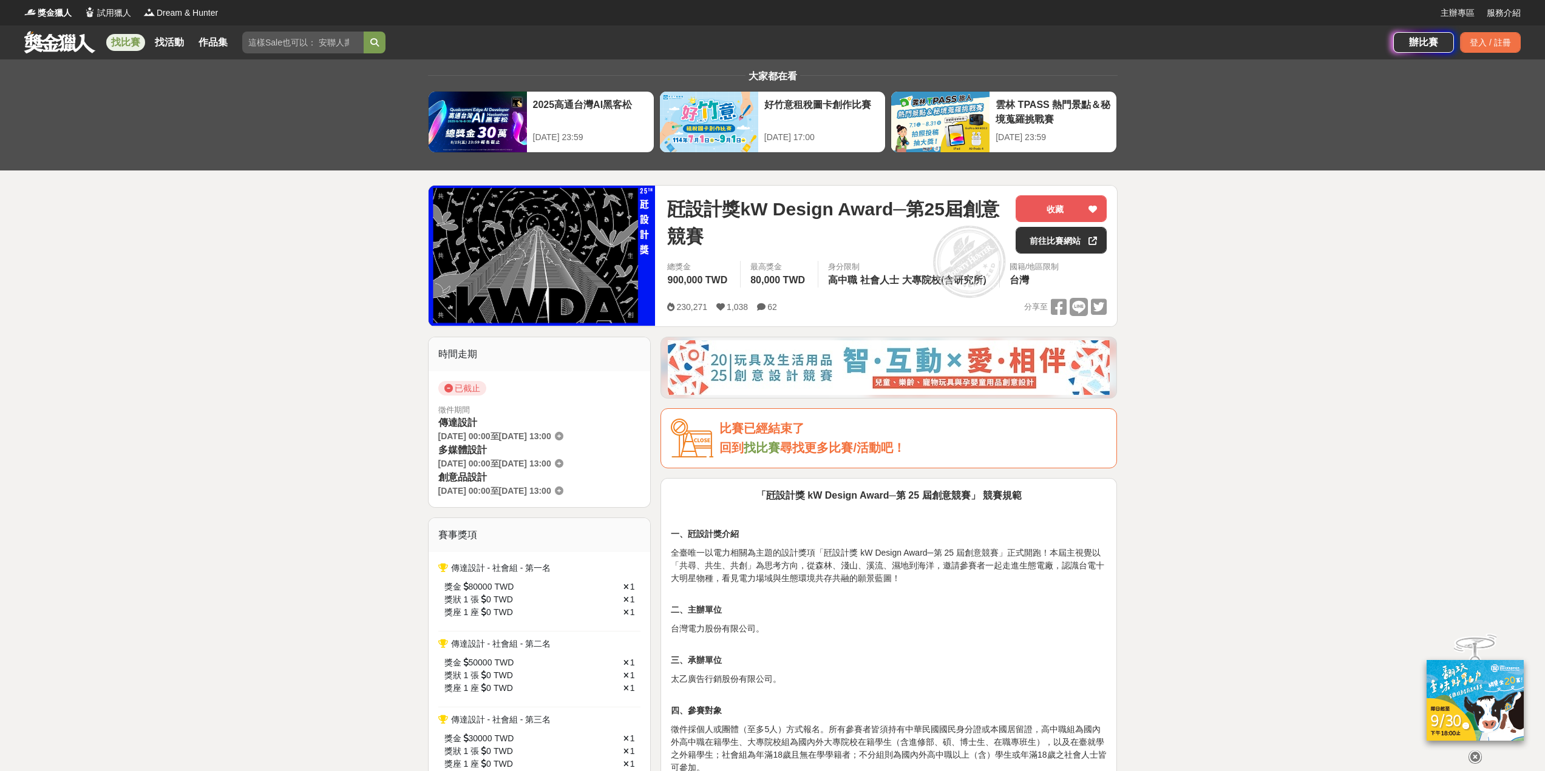
click at [124, 46] on link "找比賽" at bounding box center [125, 42] width 39 height 17
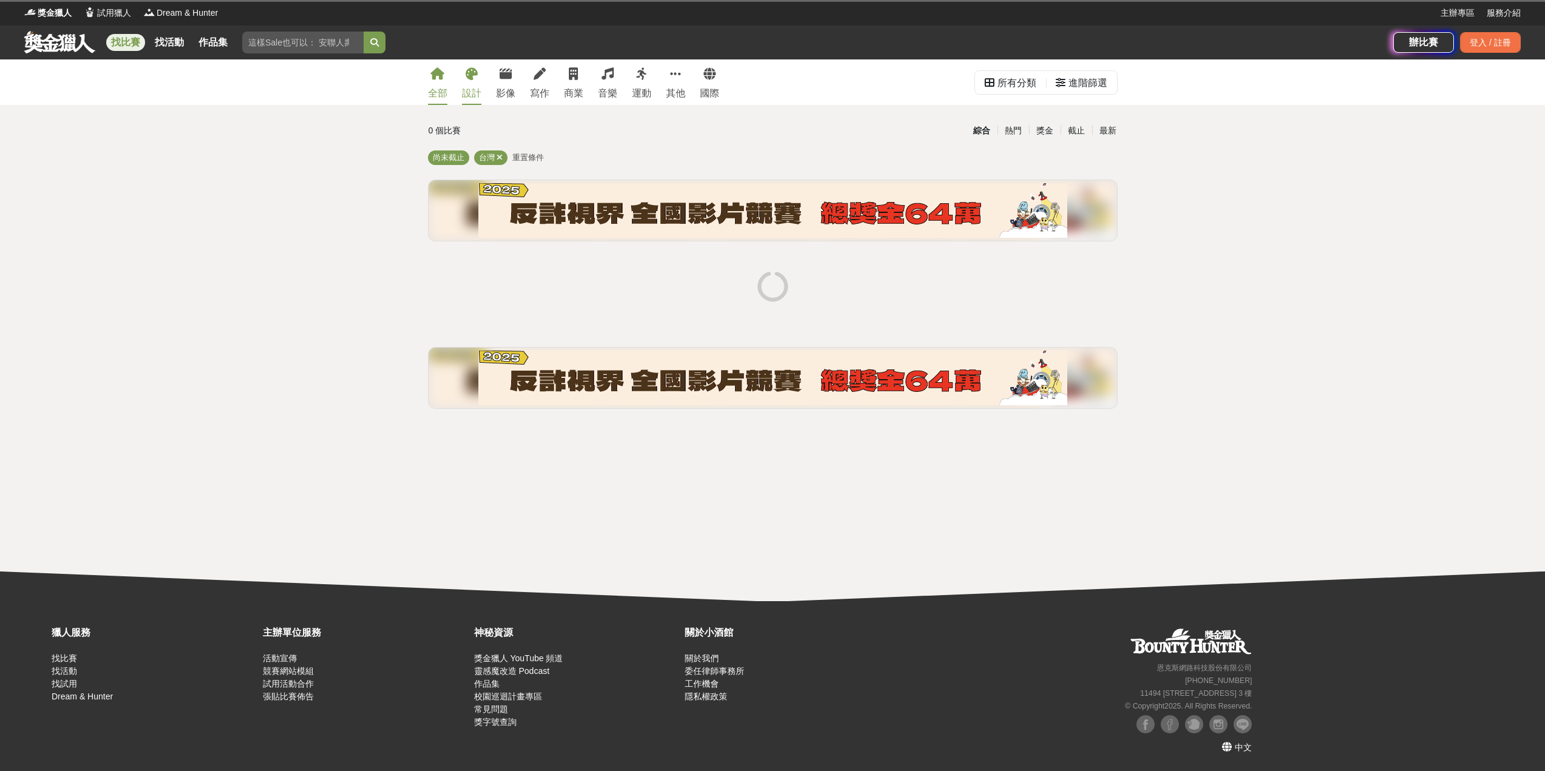
click at [464, 85] on link "設計" at bounding box center [471, 82] width 19 height 46
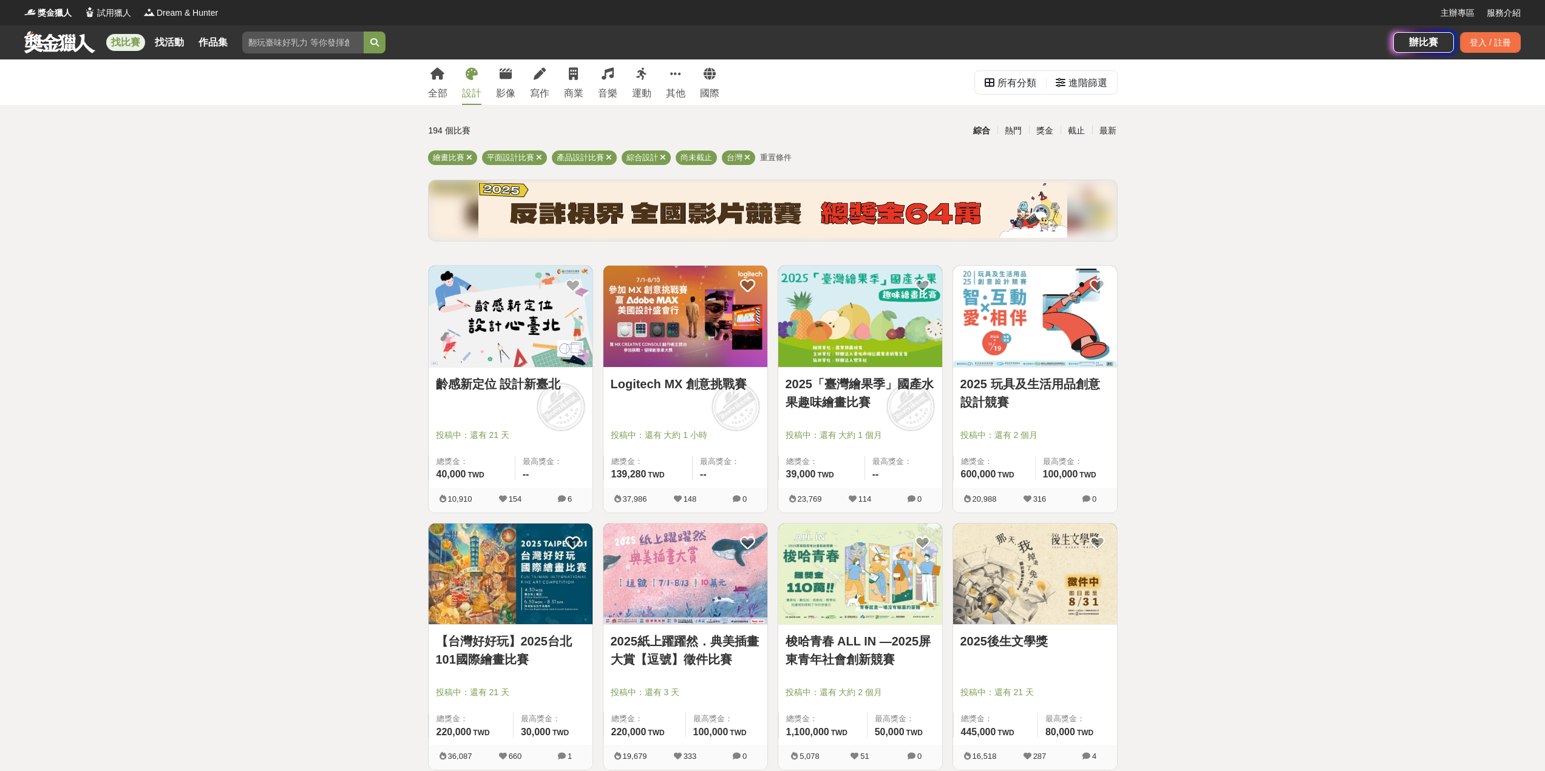
drag, startPoint x: 654, startPoint y: 373, endPoint x: 639, endPoint y: 383, distance: 18.0
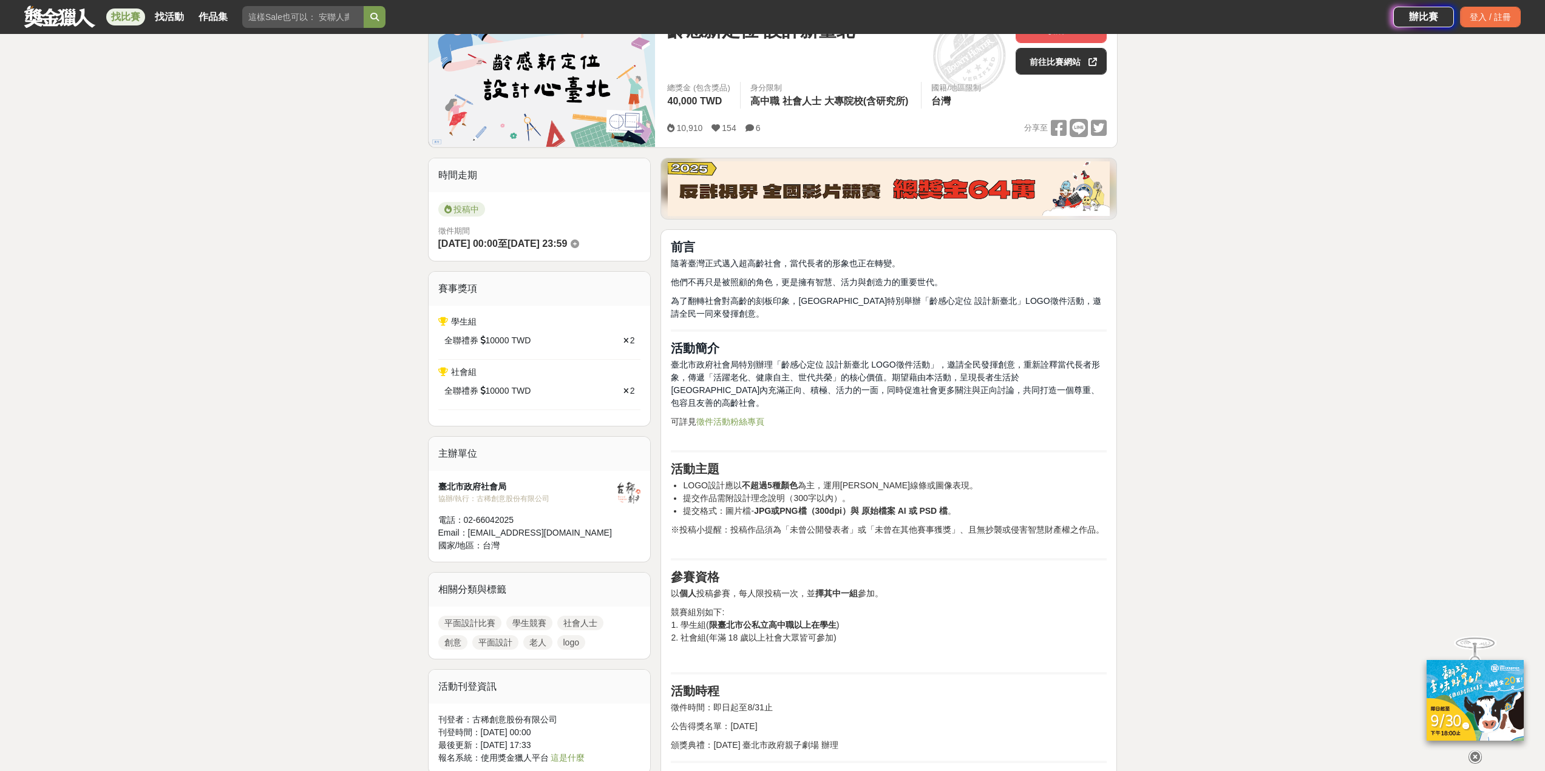
scroll to position [182, 0]
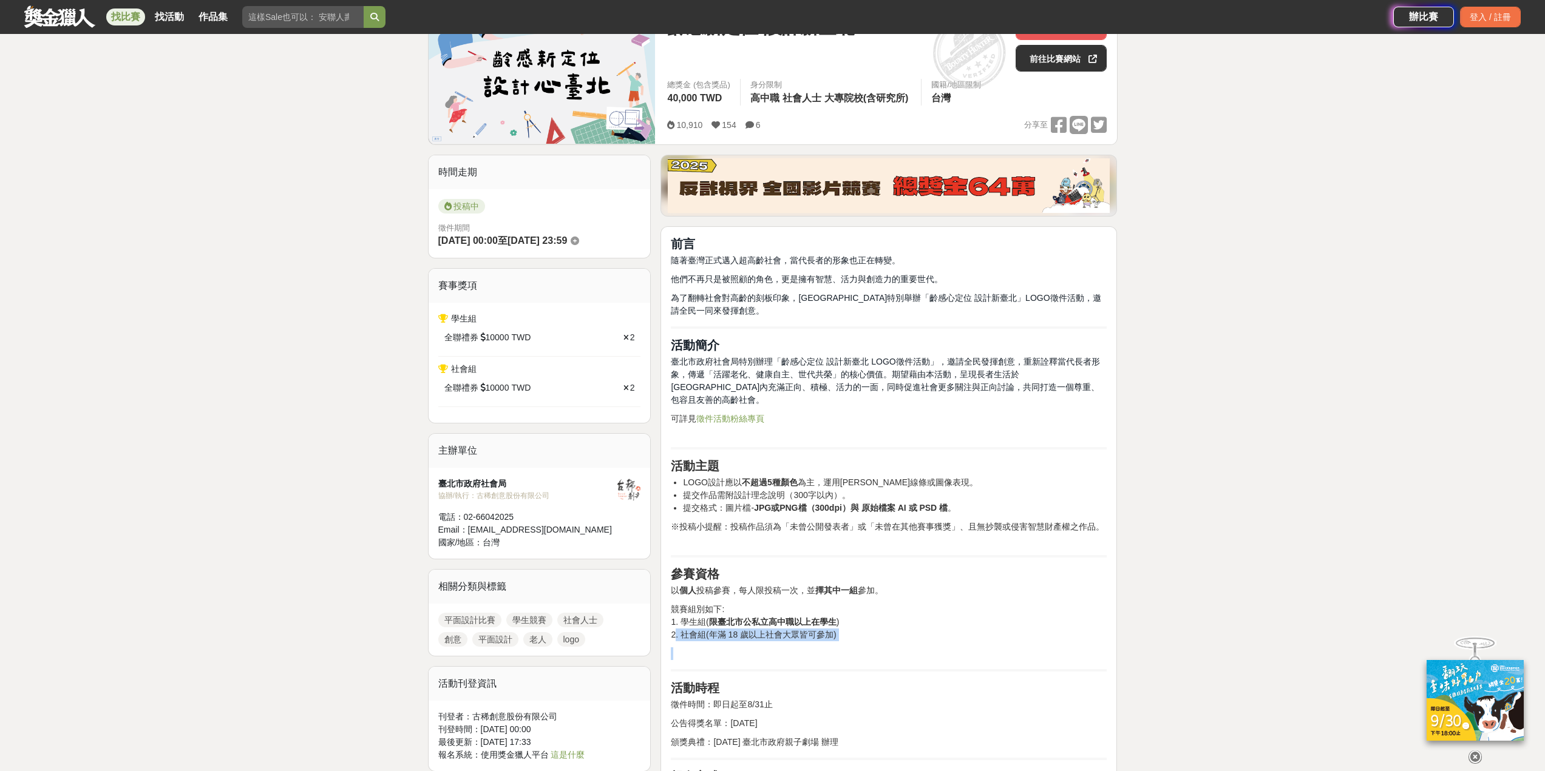
drag, startPoint x: 676, startPoint y: 622, endPoint x: 980, endPoint y: 629, distance: 304.2
click at [1000, 610] on p "競賽組別如下: 1. 學生組( 限臺北市公私立高中職以上在學生 ) 2. 社會組(年滿 18 歲以上社會大眾皆可參加)" at bounding box center [889, 622] width 436 height 38
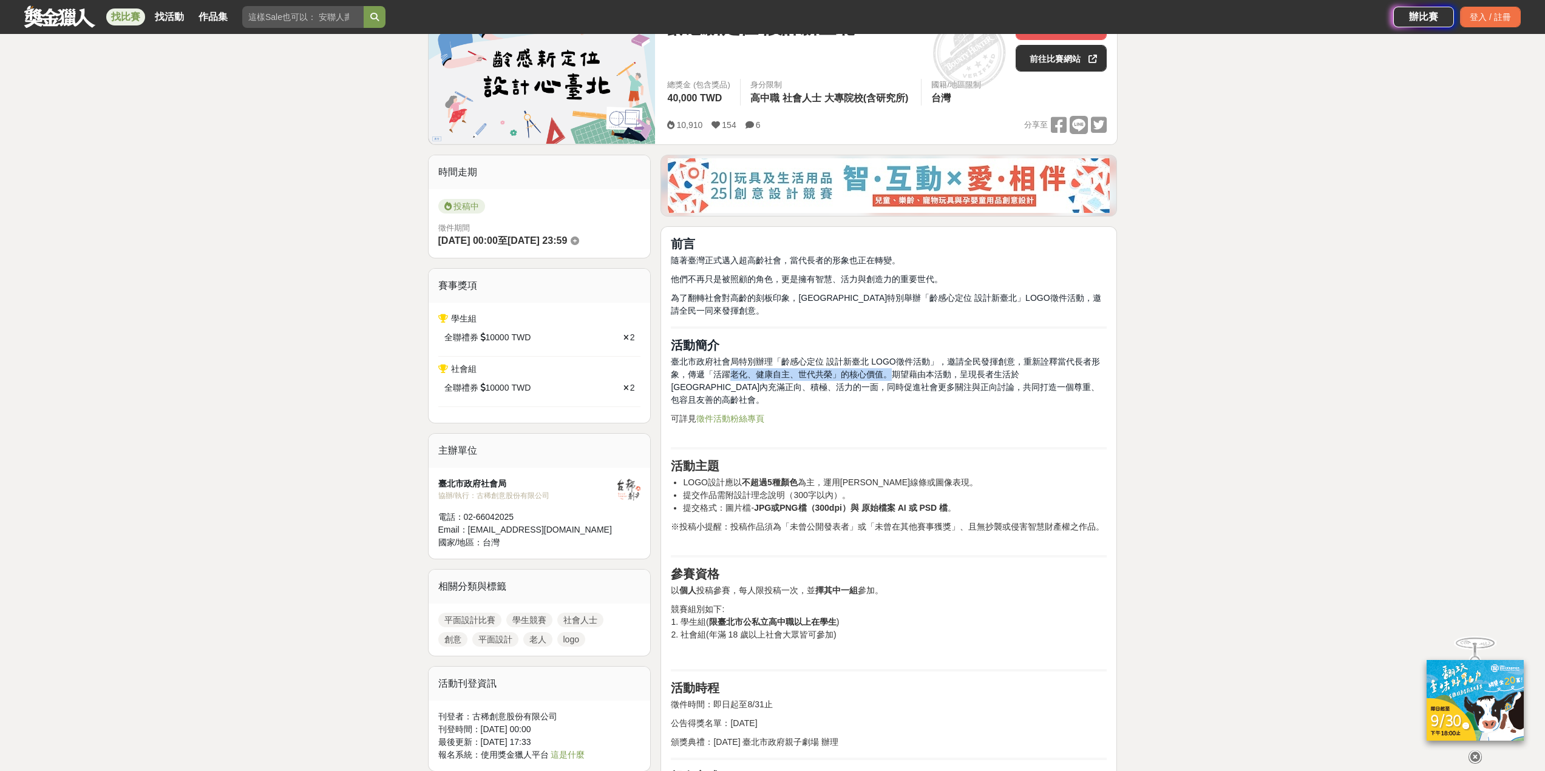
drag, startPoint x: 728, startPoint y: 371, endPoint x: 891, endPoint y: 376, distance: 163.4
click at [891, 376] on span "臺北市政府社會局特別辦理「齡感心定位 設計新臺北 LOGO徵件活動」，邀請全民發揮創意，重新詮釋當代長者形象，傳遞「活躍老化、健康自主、世代共榮」的核心價值。…" at bounding box center [885, 381] width 429 height 48
click at [805, 366] on span "臺北市政府社會局特別辦理「齡感心定位 設計新臺北 LOGO徵件活動」，邀請全民發揮創意，重新詮釋當代長者形象，傳遞「活躍老化、健康自主、世代共榮」的核心價值。…" at bounding box center [885, 381] width 429 height 48
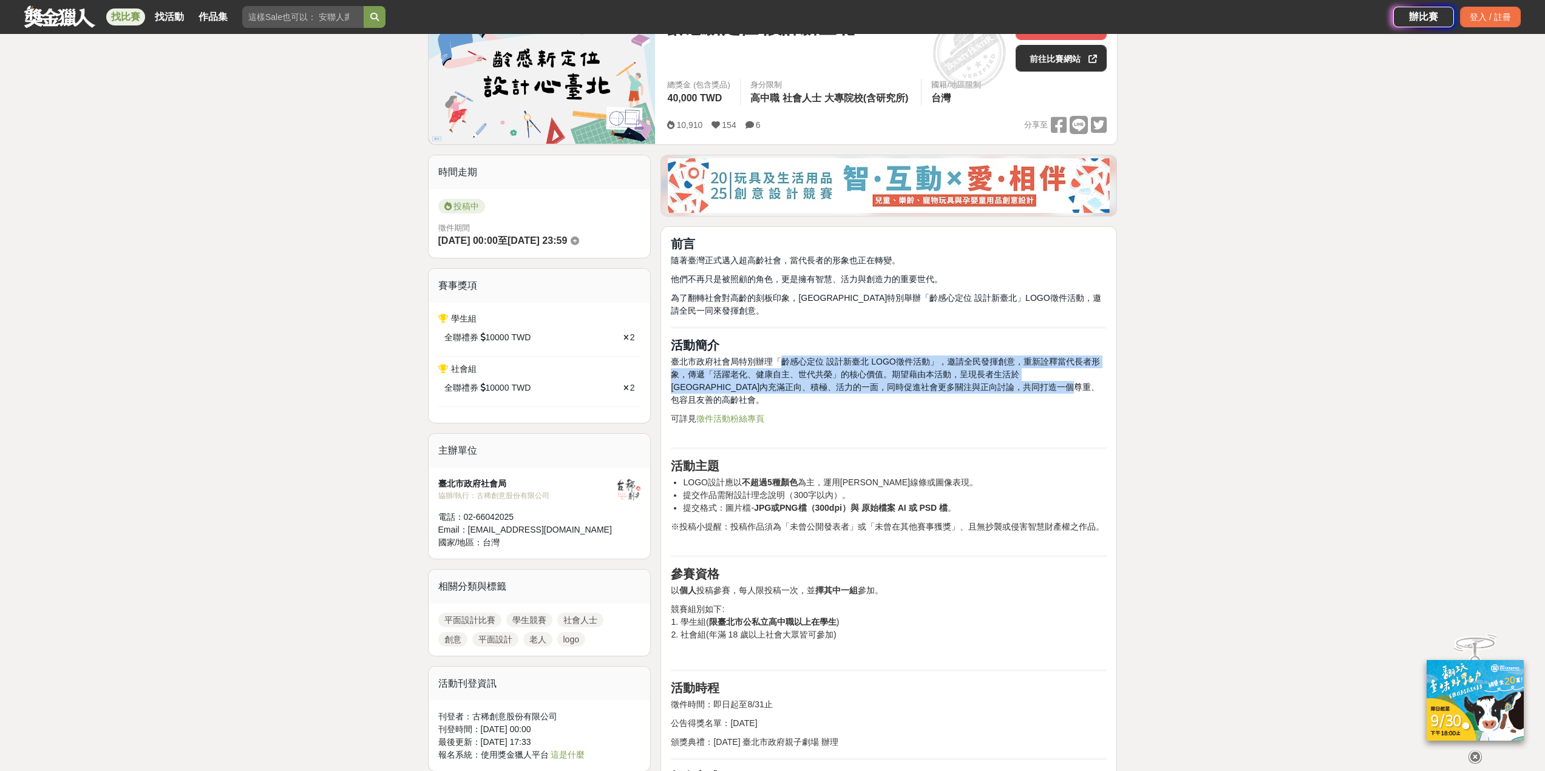
drag, startPoint x: 786, startPoint y: 366, endPoint x: 1093, endPoint y: 388, distance: 307.3
click at [1093, 388] on p "臺北市政府社會局特別辦理「齡感心定位 設計新臺北 LOGO徵件活動」，邀請全民發揮創意，重新詮釋當代長者形象，傳遞「活躍老化、健康自主、世代共榮」的核心價值。…" at bounding box center [889, 381] width 436 height 51
click at [853, 368] on span "臺北市政府社會局特別辦理「齡感心定位 設計新臺北 LOGO徵件活動」，邀請全民發揮創意，重新詮釋當代長者形象，傳遞「活躍老化、健康自主、世代共榮」的核心價值。…" at bounding box center [885, 381] width 429 height 48
click at [750, 368] on span "臺北市政府社會局特別辦理「齡感心定位 設計新臺北 LOGO徵件活動」，邀請全民發揮創意，重新詮釋當代長者形象，傳遞「活躍老化、健康自主、世代共榮」的核心價值。…" at bounding box center [885, 381] width 429 height 48
click at [1031, 387] on span "臺北市政府社會局特別辦理「齡感心定位 設計新臺北 LOGO徵件活動」，邀請全民發揮創意，重新詮釋當代長者形象，傳遞「活躍老化、健康自主、世代共榮」的核心價值。…" at bounding box center [885, 381] width 429 height 48
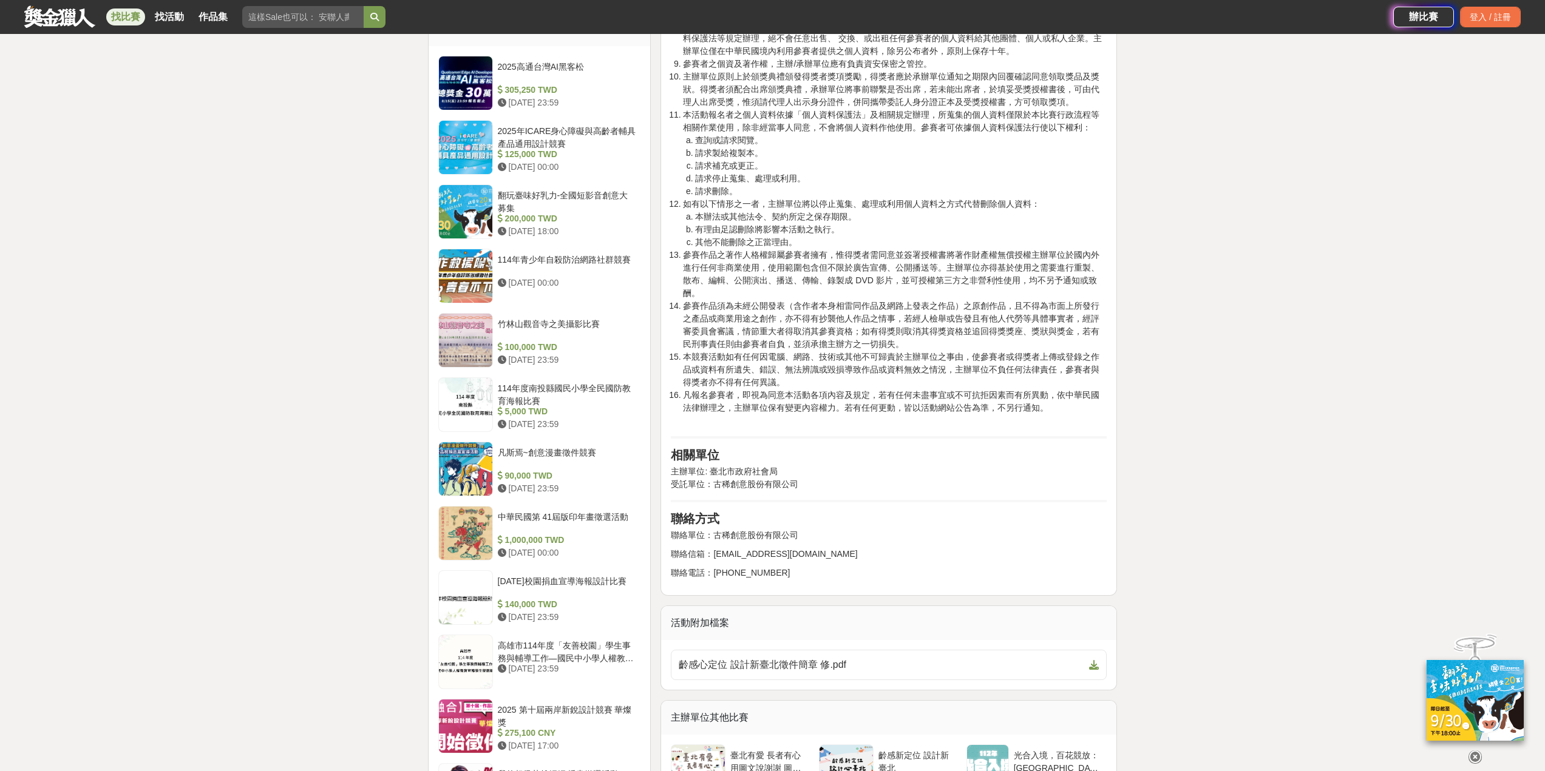
scroll to position [1457, 0]
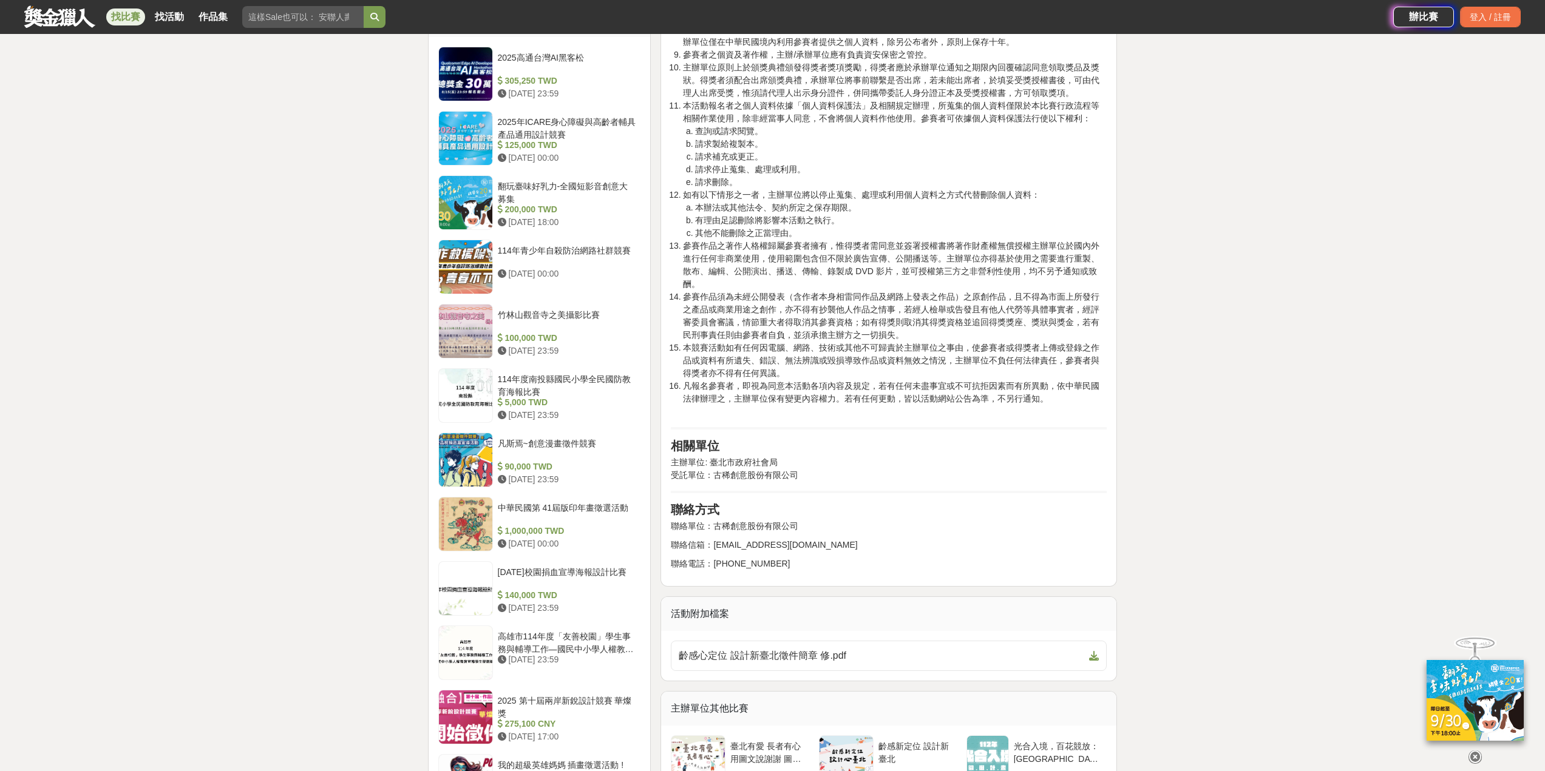
click at [723, 520] on p "聯絡單位：古稀創意股份有限公司" at bounding box center [889, 526] width 436 height 13
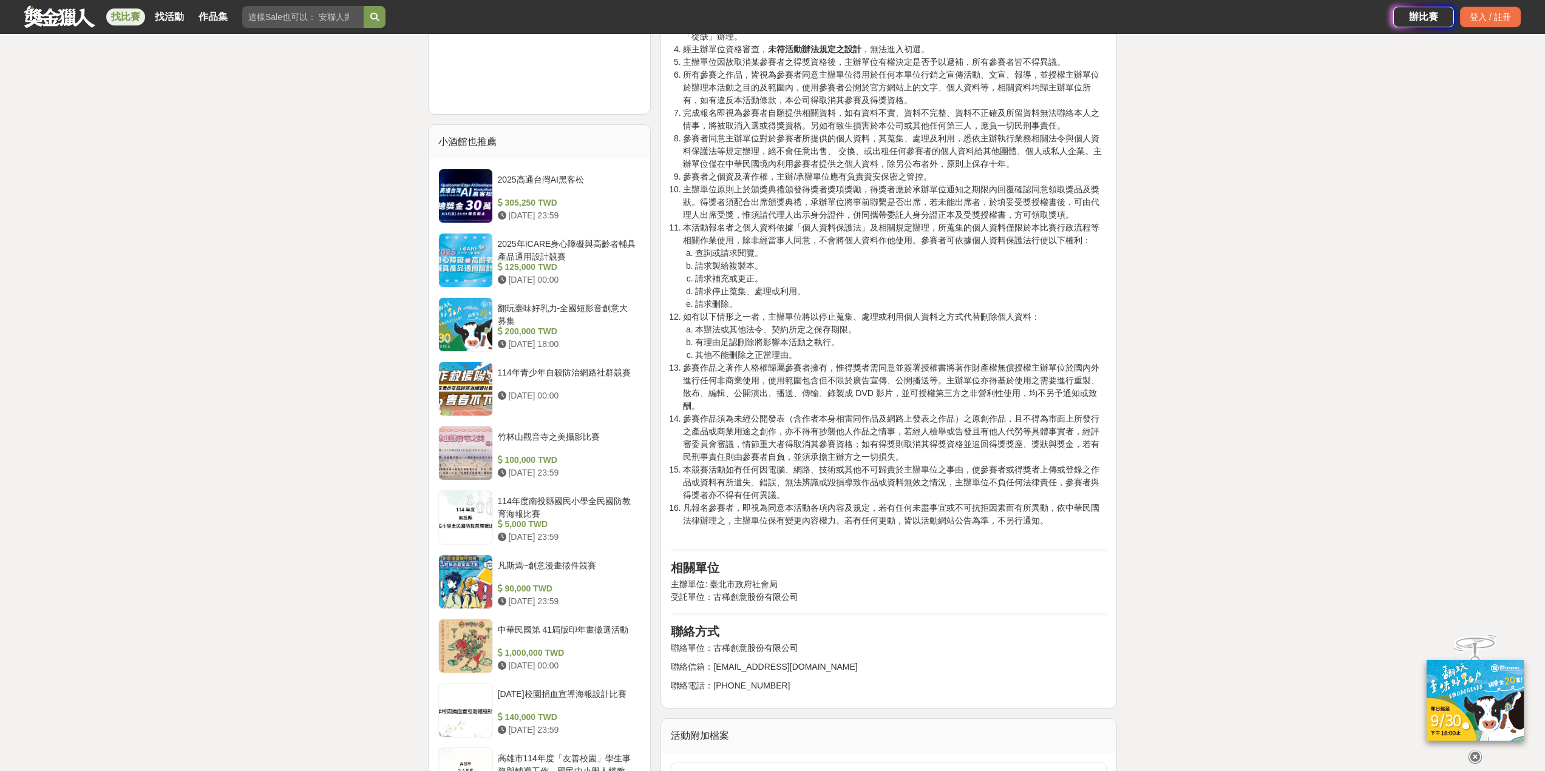
scroll to position [1153, 0]
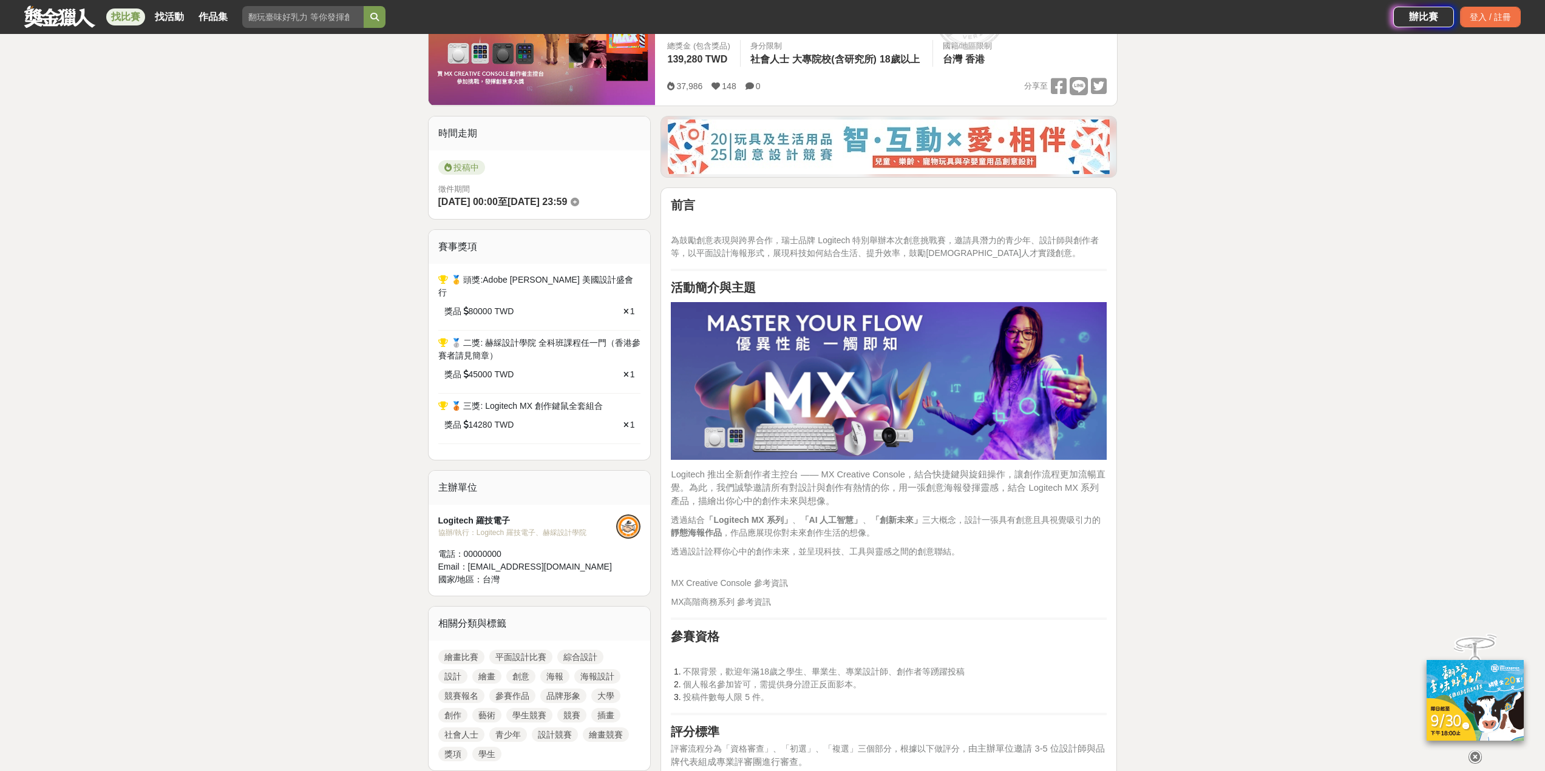
scroll to position [243, 0]
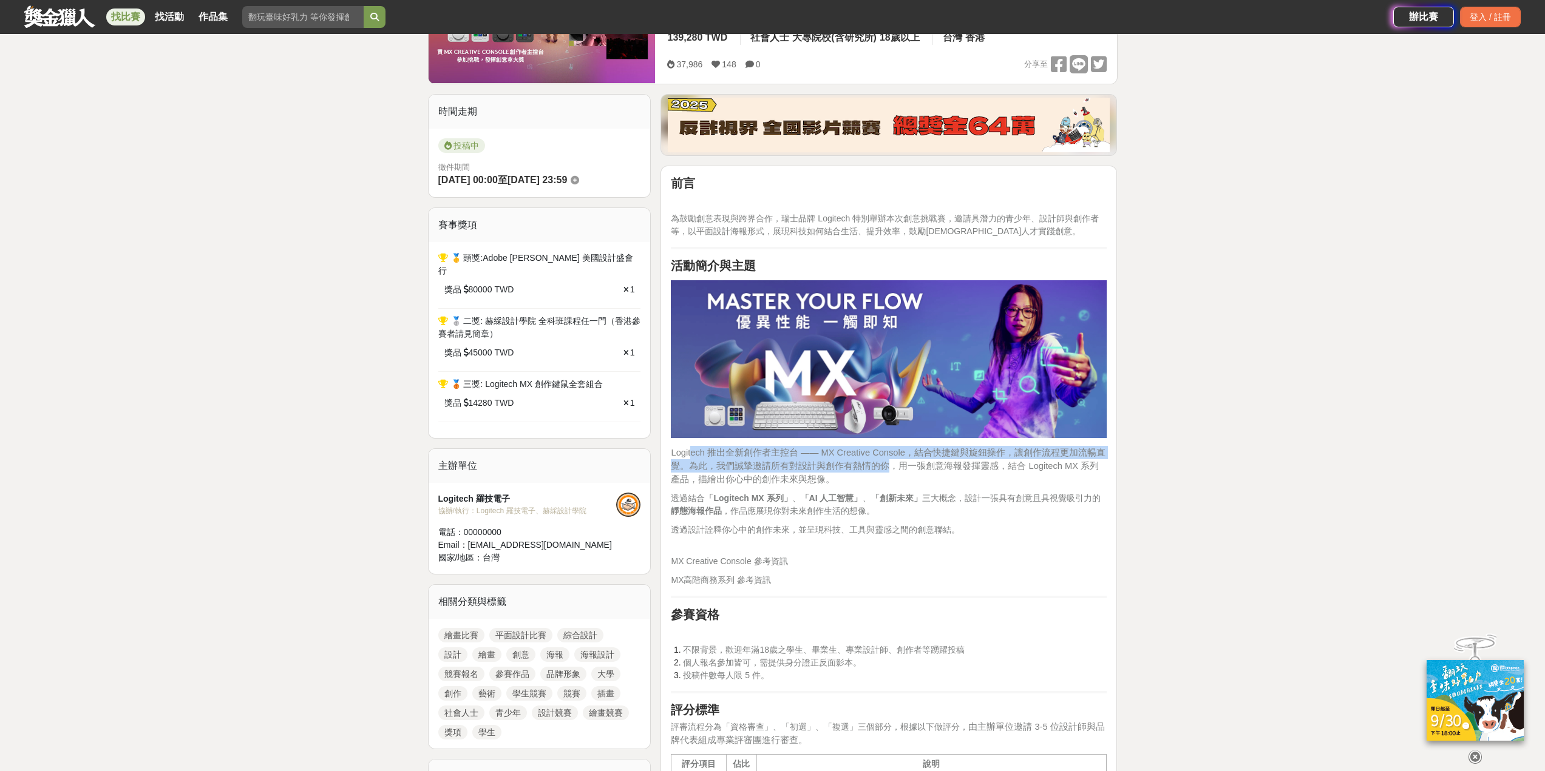
drag, startPoint x: 694, startPoint y: 455, endPoint x: 881, endPoint y: 464, distance: 187.2
click at [881, 464] on span "Logitech 推出全新創作者主控台 —— MX Creative Console，結合快捷鍵與旋鈕操作，讓創作流程更加流暢直覺。為此，我們誠摯邀請所有對設…" at bounding box center [888, 466] width 434 height 36
click at [796, 500] on span "透過結合 「Logitech MX 系列」 、 「AI 人工智慧」 、 「創新未來」 三大概念，設計一張具有創意且具視覺吸引力的 靜態海報作品 ，作品應展現你…" at bounding box center [885, 504] width 429 height 22
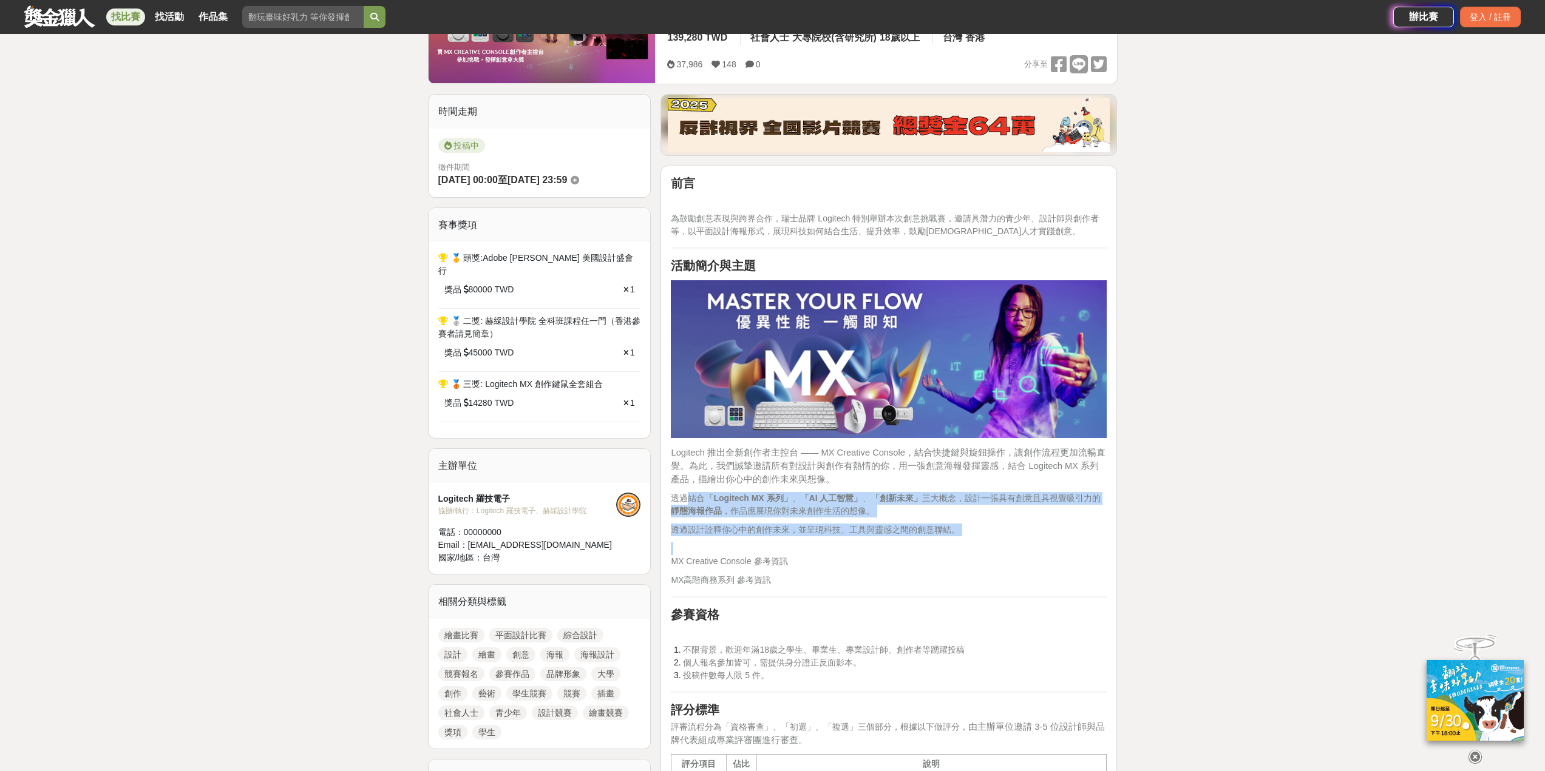
drag, startPoint x: 689, startPoint y: 501, endPoint x: 904, endPoint y: 537, distance: 217.9
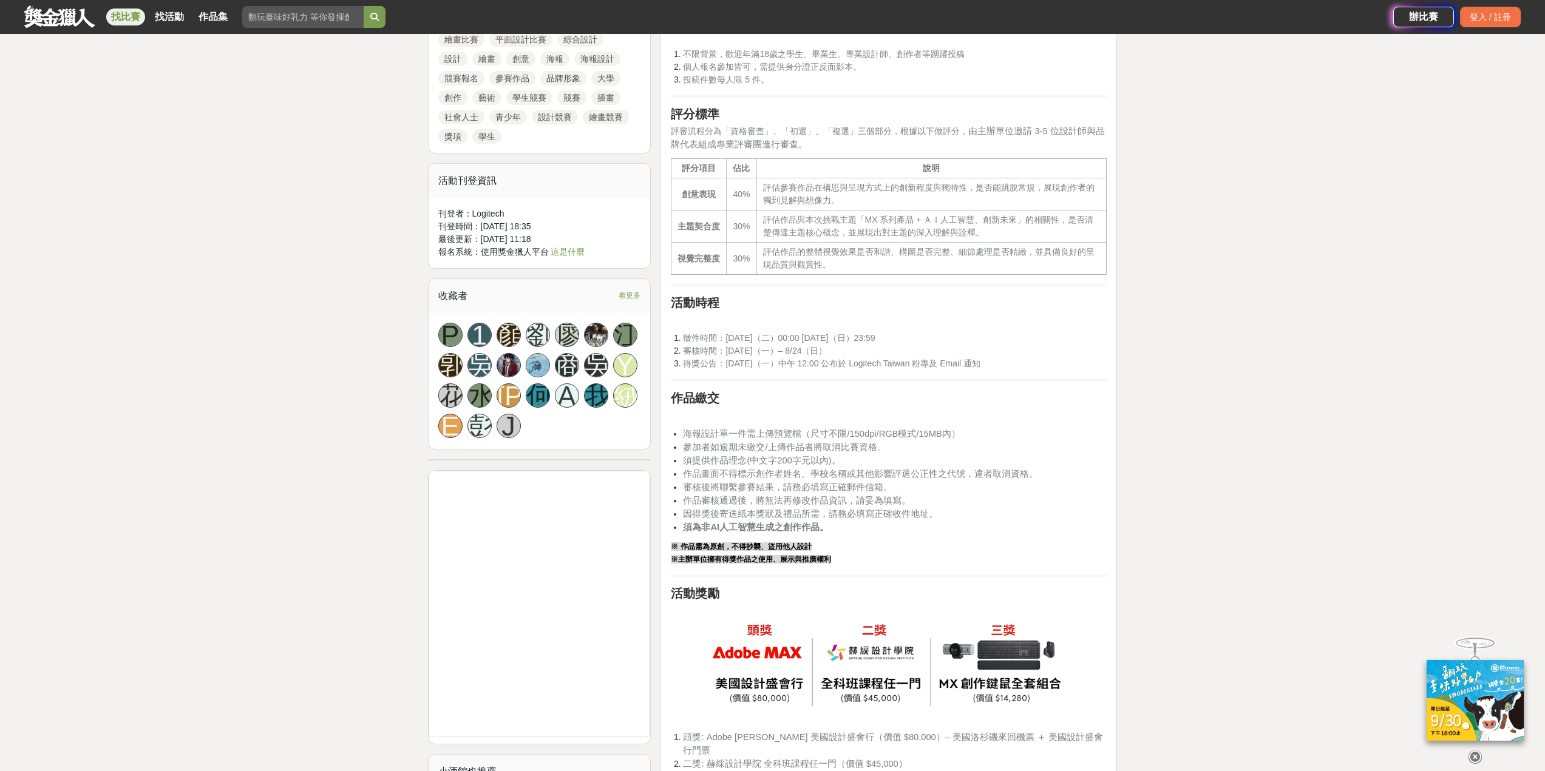
scroll to position [850, 0]
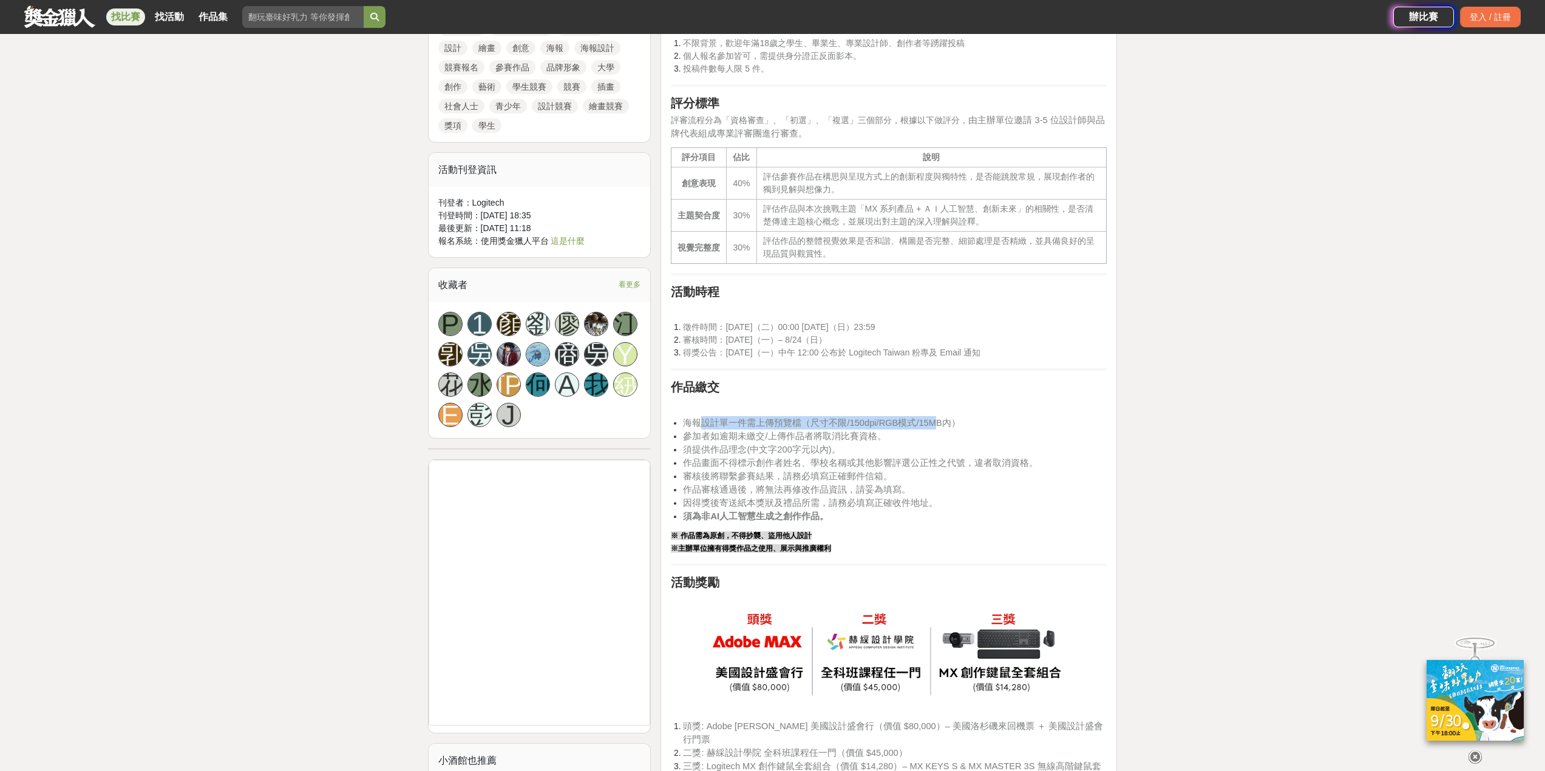
drag, startPoint x: 705, startPoint y: 427, endPoint x: 932, endPoint y: 425, distance: 227.6
click at [932, 425] on span "海報設計單一件需上傳預覽檔（尺寸不限/150dpi/RGB模式/15MB內）" at bounding box center [821, 423] width 277 height 10
click at [772, 506] on span "因得獎後寄送紙本獎狀及禮品所需，請務必填寫正確收件地址。" at bounding box center [810, 503] width 255 height 10
click at [764, 639] on img at bounding box center [889, 655] width 436 height 115
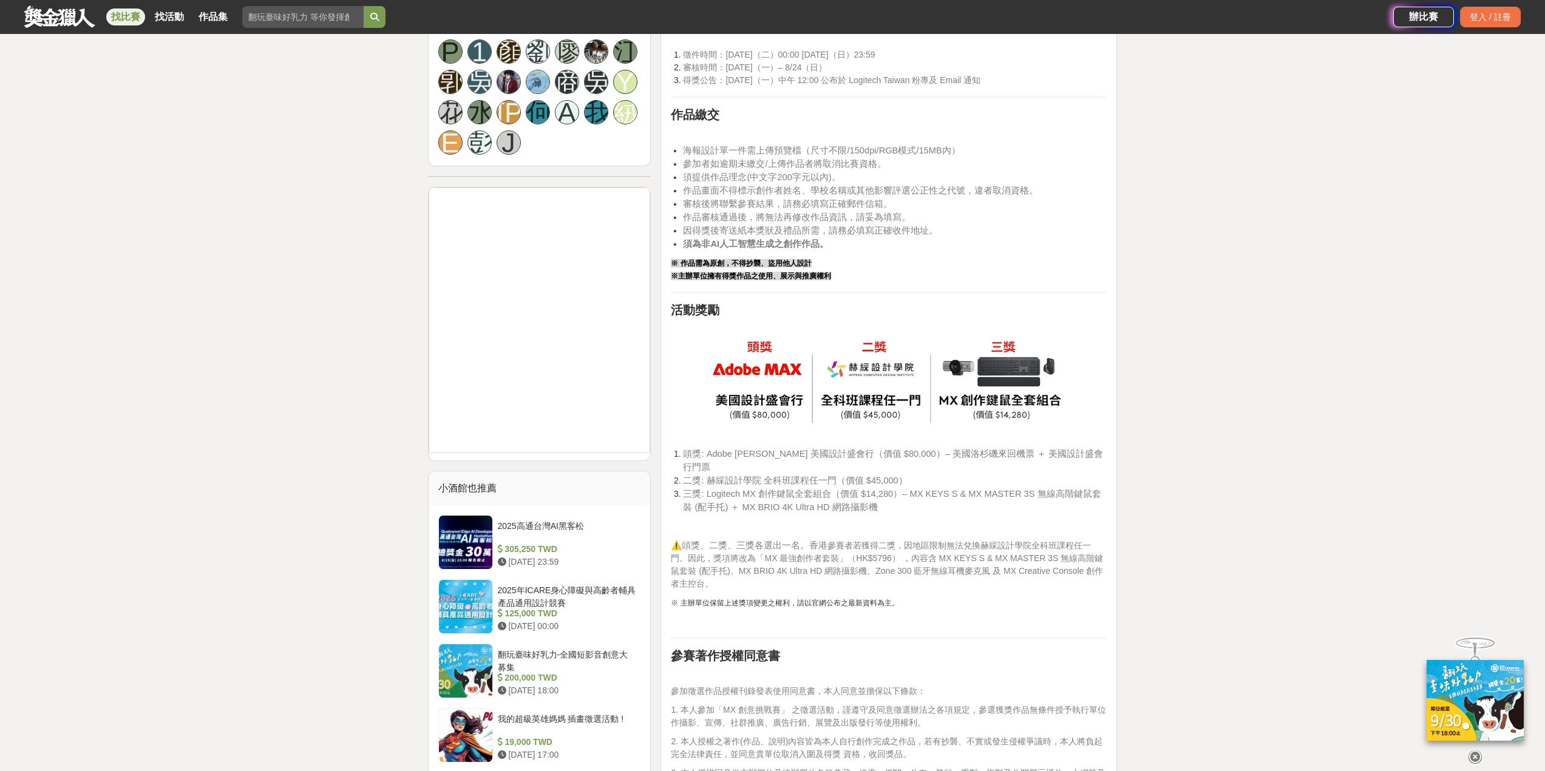
scroll to position [1153, 0]
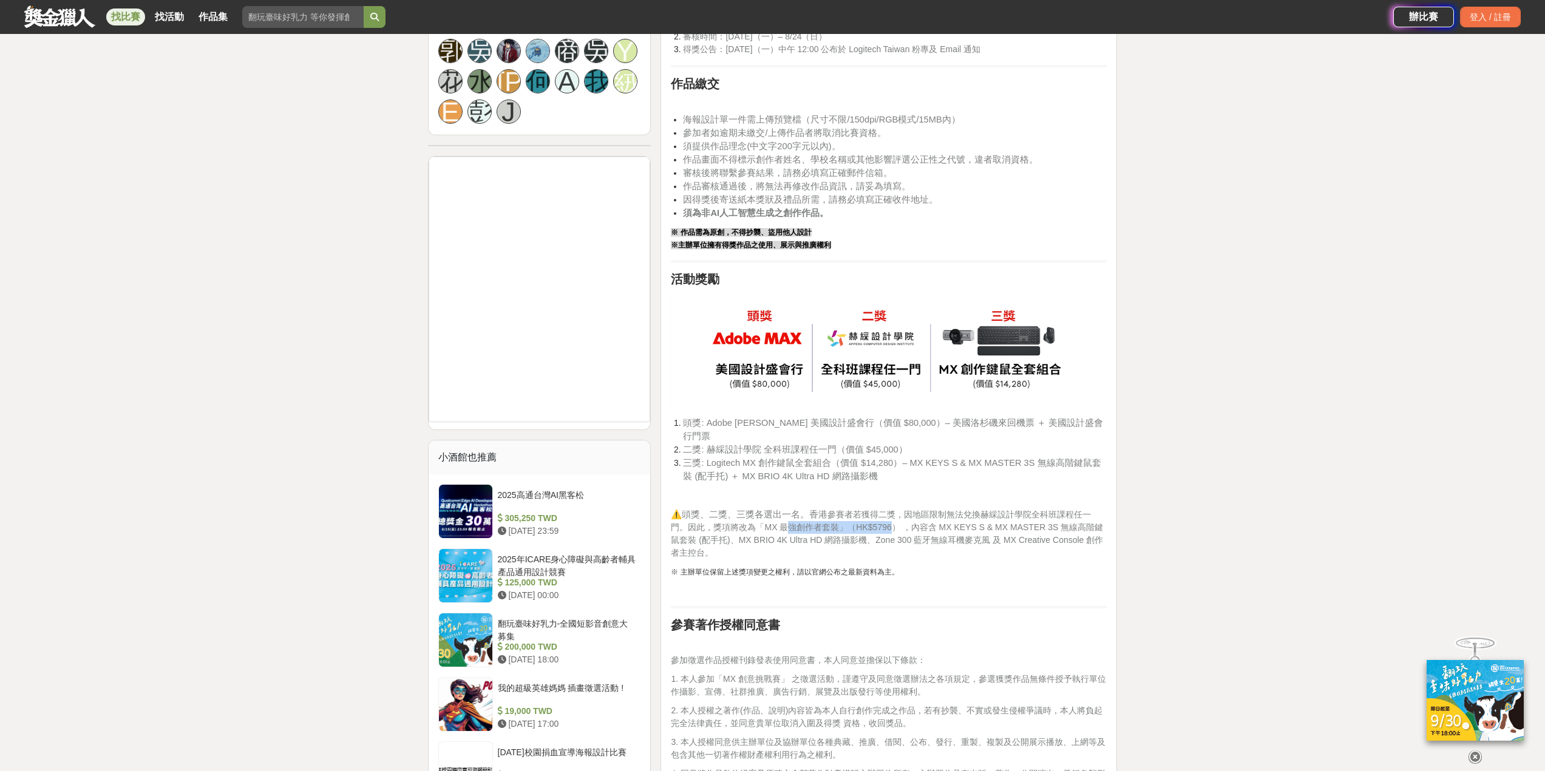
drag, startPoint x: 770, startPoint y: 514, endPoint x: 872, endPoint y: 512, distance: 102.0
click at [872, 512] on span "參賽者若獲得二獎，因地區限制無法兌換赫綵設計學院全科班課程任一門。因此，獎項將改為「MX 最強創作者套裝」（HK$5796） ，內容含 MX KEYS S &…" at bounding box center [887, 534] width 432 height 48
click at [907, 516] on span "參賽者若獲得二獎，因地區限制無法兌換赫綵設計學院全科班課程任一門。因此，獎項將改為「MX 最強創作者套裝」（HK$5796） ，內容含 MX KEYS S &…" at bounding box center [887, 534] width 432 height 48
click at [966, 518] on span "參賽者若獲得二獎，因地區限制無法兌換赫綵設計學院全科班課程任一門。因此，獎項將改為「MX 最強創作者套裝」（HK$5796） ，內容含 MX KEYS S &…" at bounding box center [887, 534] width 432 height 48
click at [1019, 518] on span "參賽者若獲得二獎，因地區限制無法兌換赫綵設計學院全科班課程任一門。因此，獎項將改為「MX 最強創作者套裝」（HK$5796） ，內容含 MX KEYS S &…" at bounding box center [887, 534] width 432 height 48
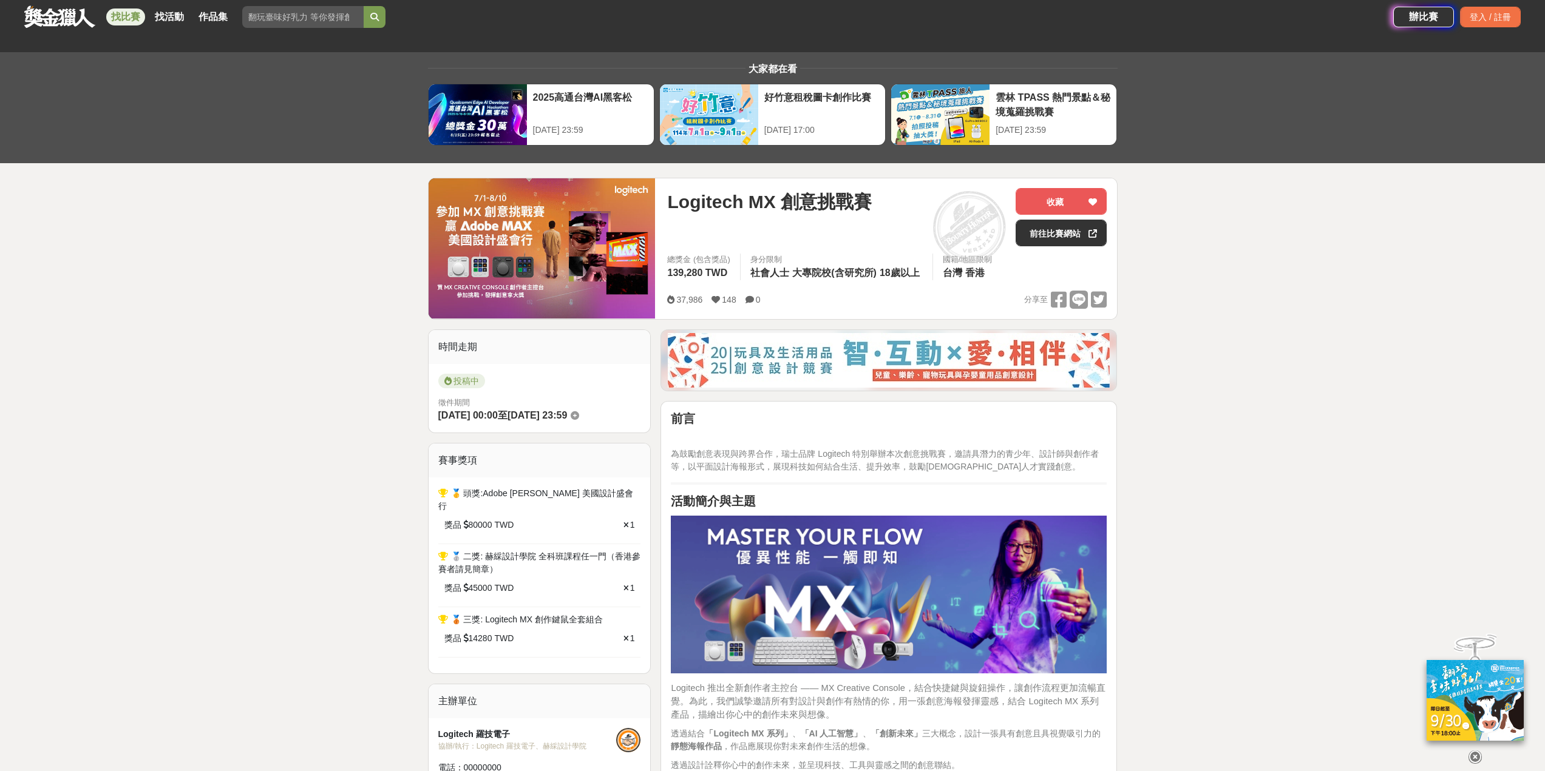
scroll to position [0, 0]
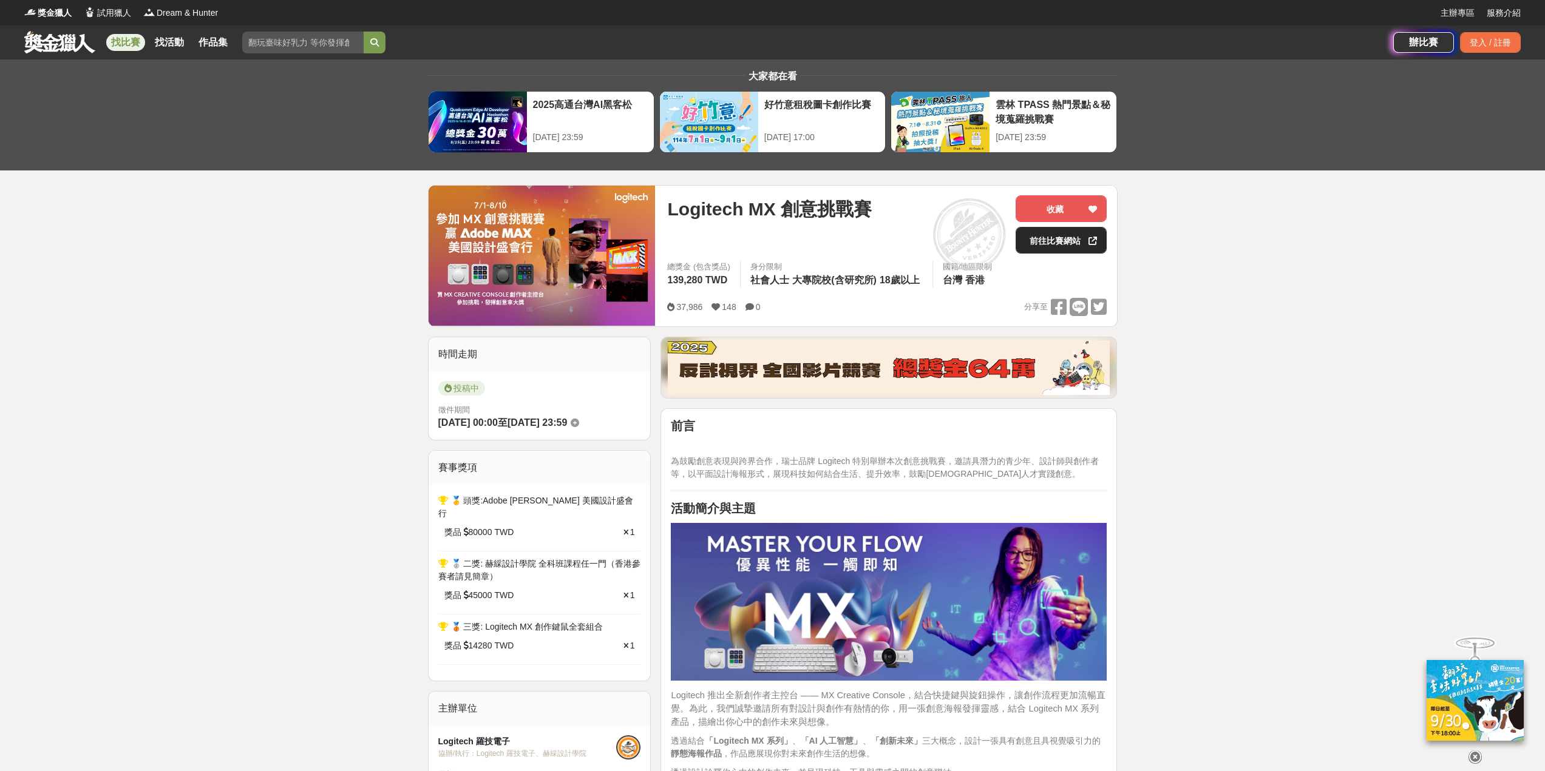
click at [1062, 244] on link "前往比賽網站" at bounding box center [1060, 240] width 91 height 27
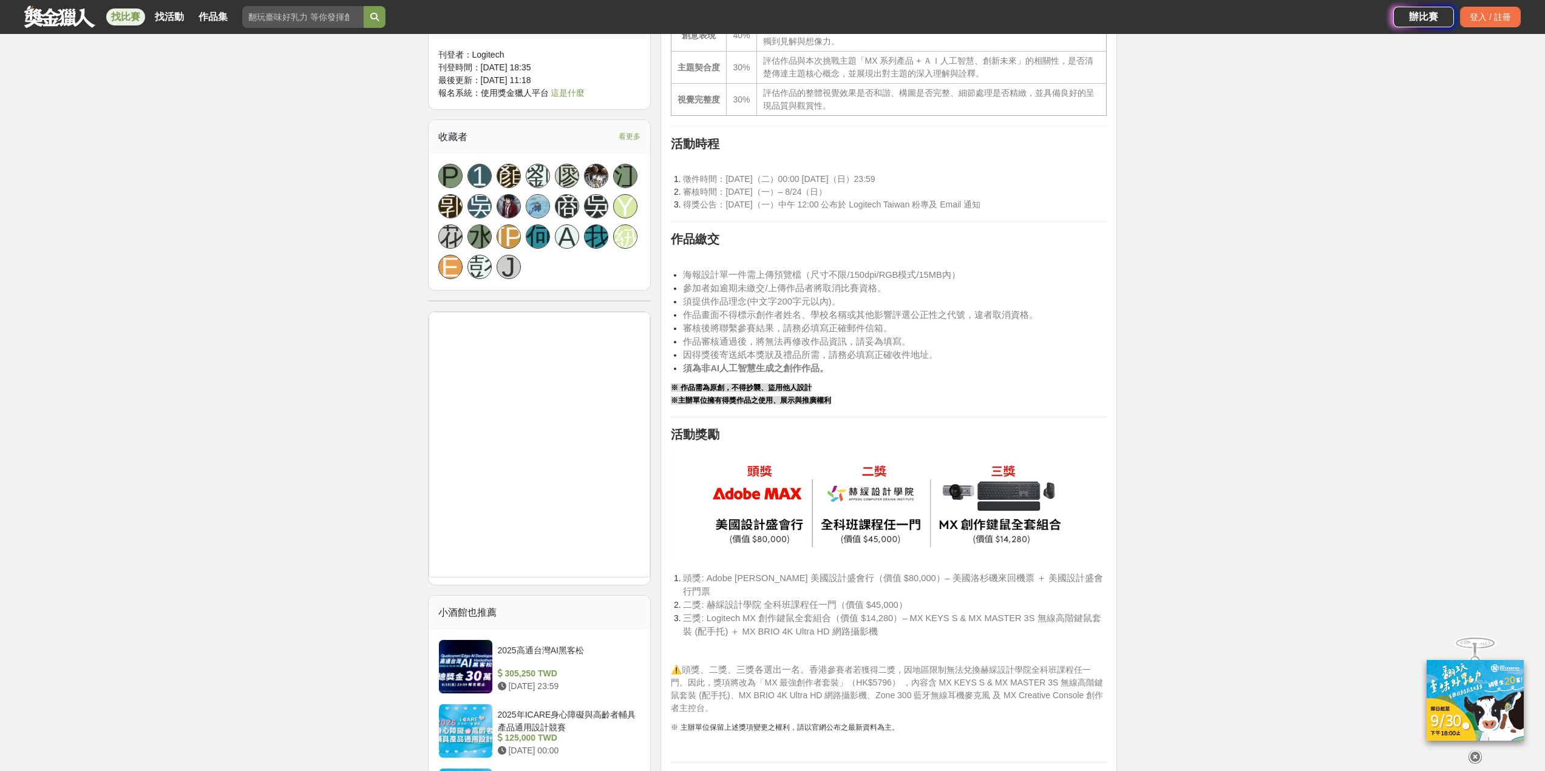
scroll to position [1214, 0]
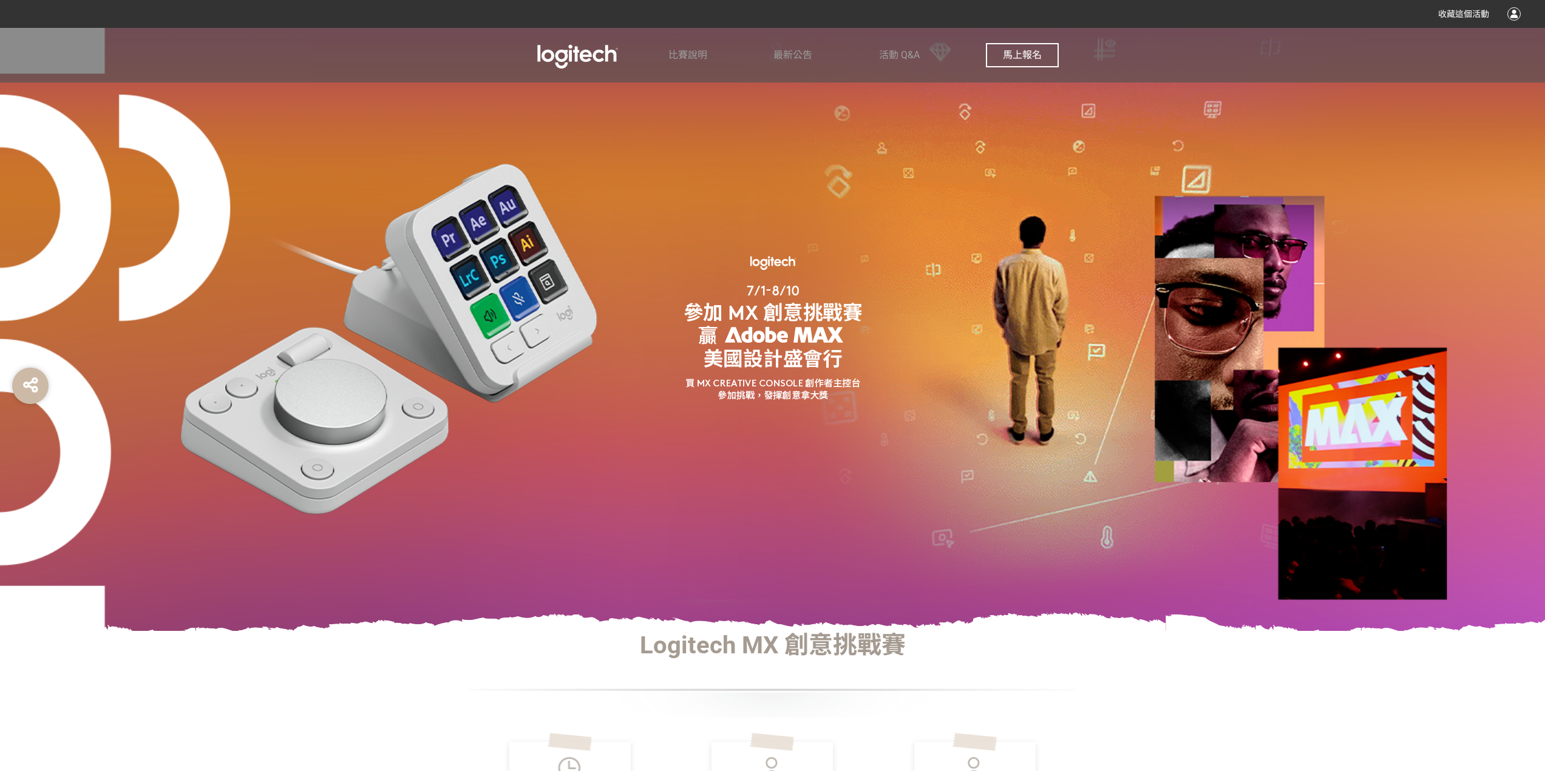
click at [802, 394] on img at bounding box center [772, 330] width 303 height 152
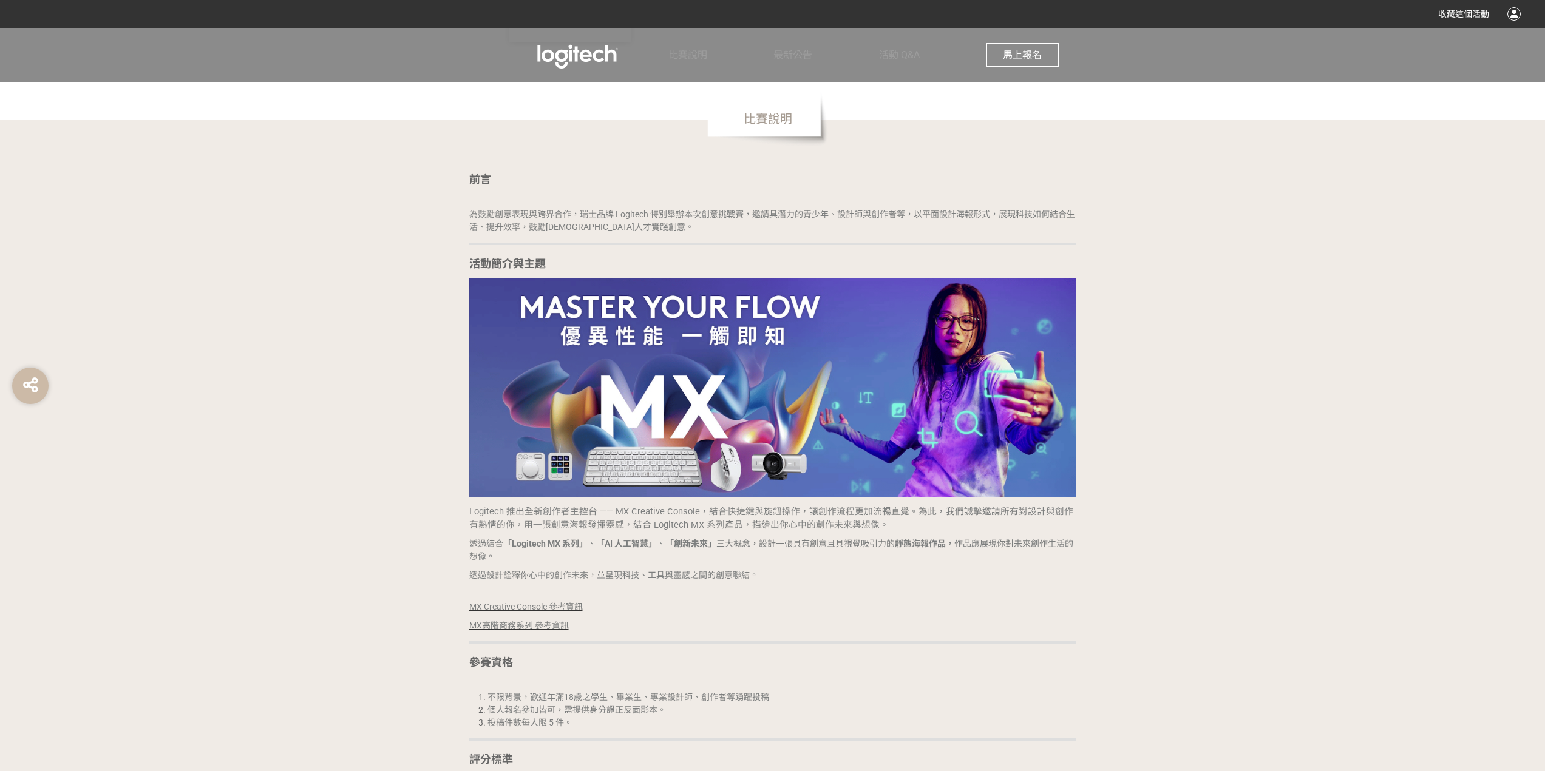
scroll to position [971, 0]
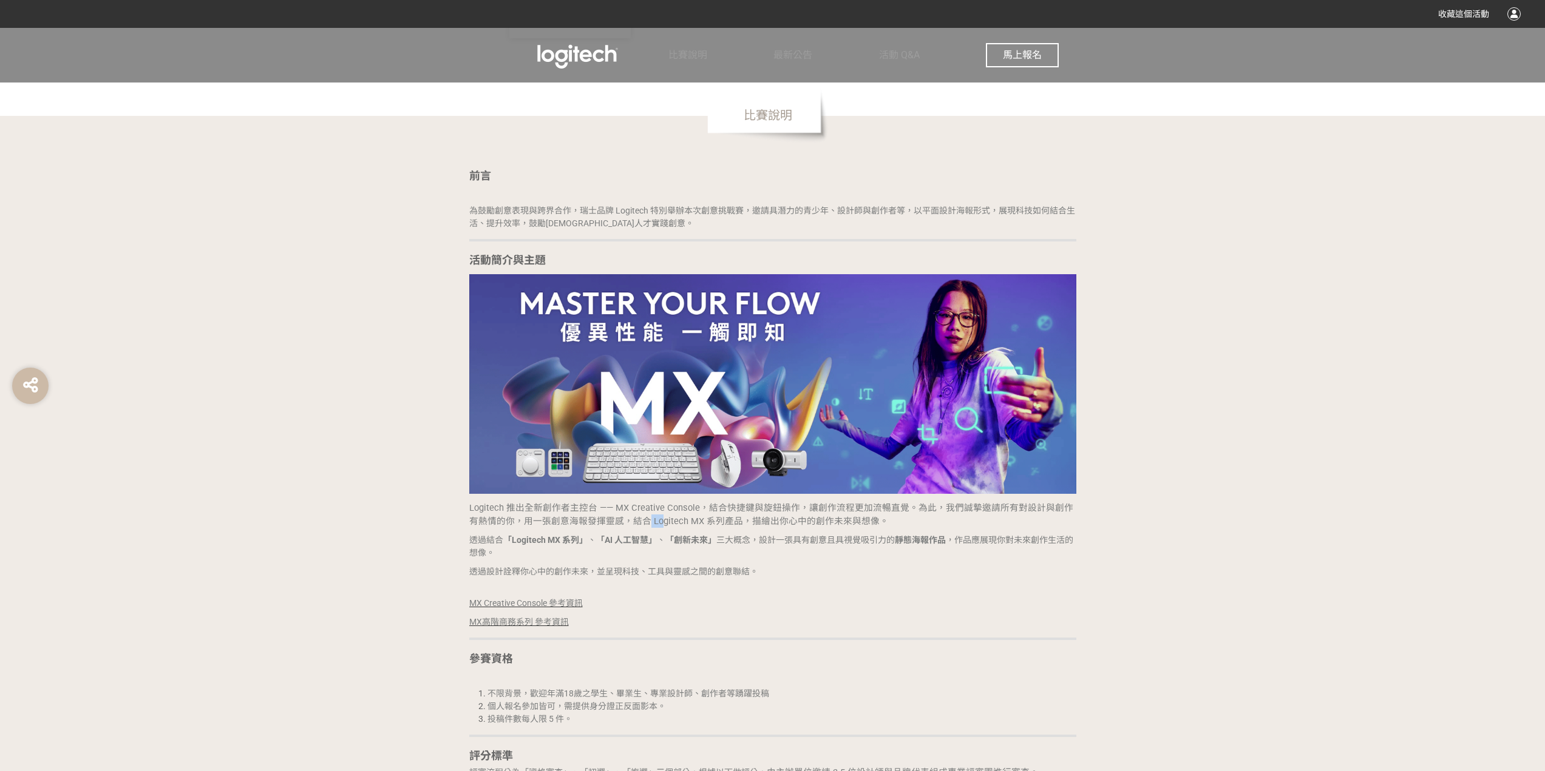
drag, startPoint x: 638, startPoint y: 523, endPoint x: 652, endPoint y: 526, distance: 14.2
click at [652, 526] on span "Logitech 推出全新創作者主控台 —— MX Creative Console，結合快捷鍵與旋鈕操作，讓創作流程更加流暢直覺。為此，我們誠摯邀請所有對設…" at bounding box center [771, 515] width 604 height 24
click at [695, 524] on span "Logitech 推出全新創作者主控台 —— MX Creative Console，結合快捷鍵與旋鈕操作，讓創作流程更加流暢直覺。為此，我們誠摯邀請所有對設…" at bounding box center [771, 515] width 604 height 24
drag, startPoint x: 689, startPoint y: 522, endPoint x: 641, endPoint y: 525, distance: 48.7
click at [641, 525] on span "Logitech 推出全新創作者主控台 —— MX Creative Console，結合快捷鍵與旋鈕操作，讓創作流程更加流暢直覺。為此，我們誠摯邀請所有對設…" at bounding box center [771, 515] width 604 height 24
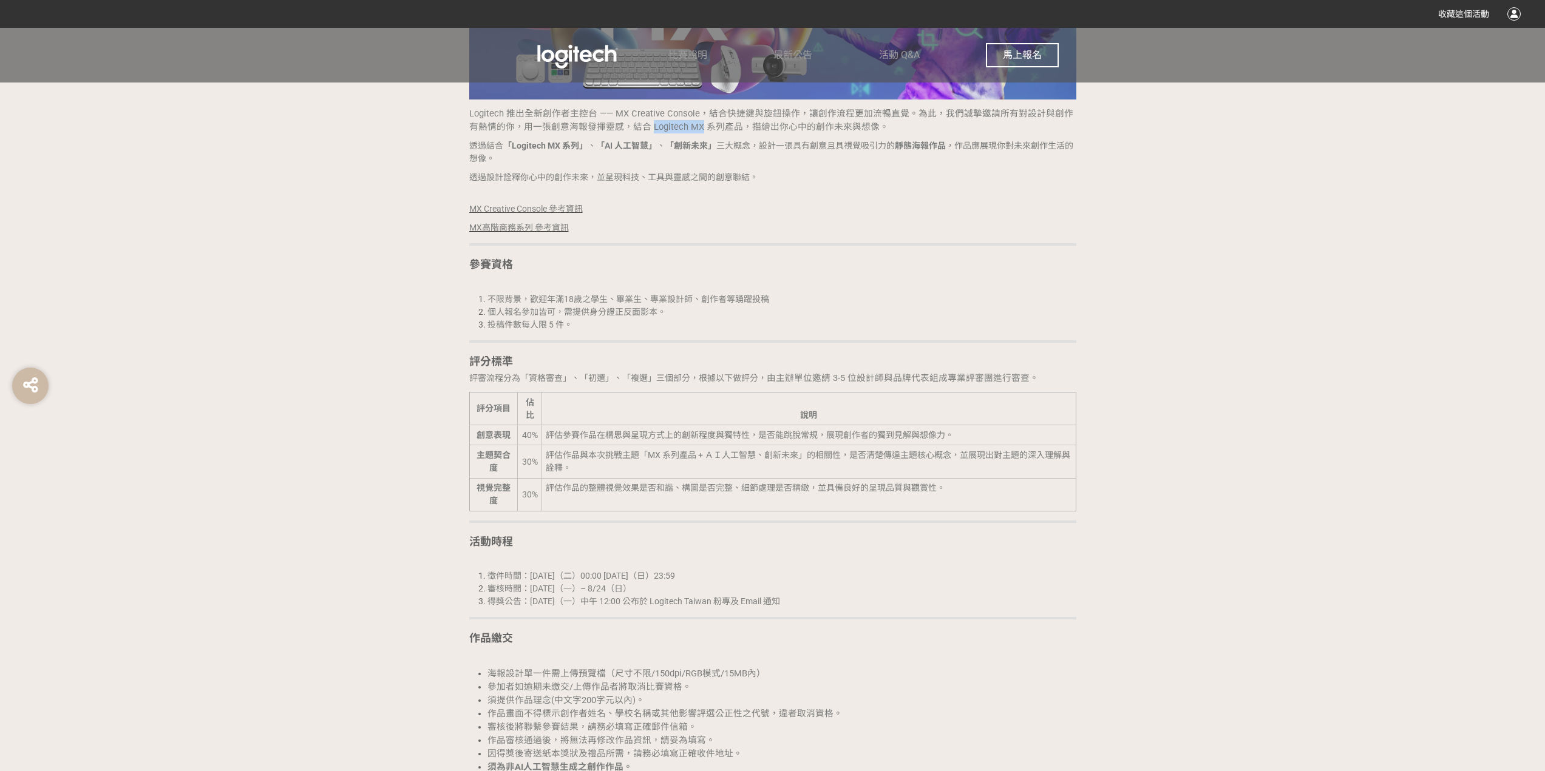
scroll to position [1396, 0]
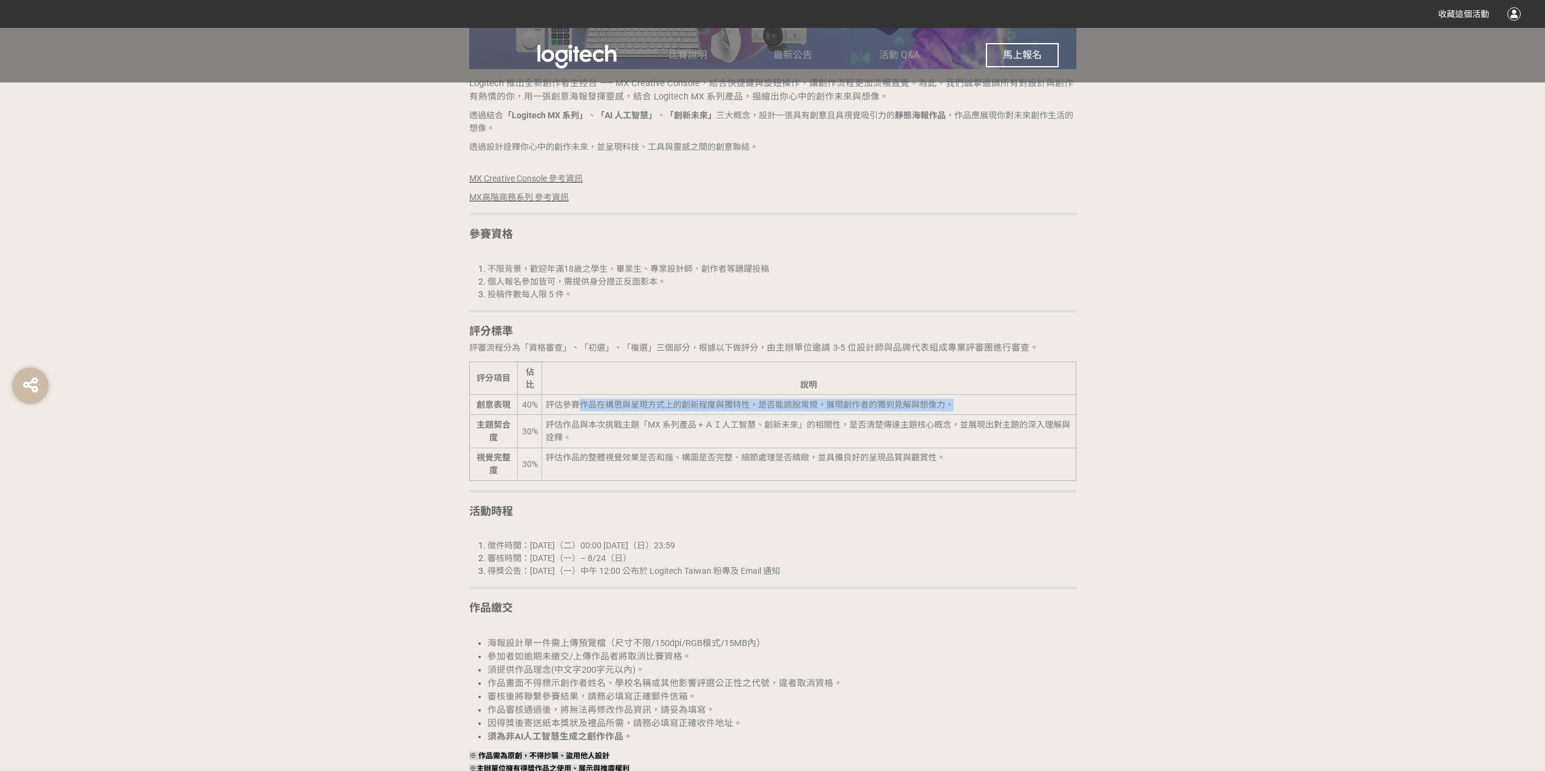
drag, startPoint x: 576, startPoint y: 402, endPoint x: 965, endPoint y: 401, distance: 389.1
click at [965, 401] on td "評估參賽作品在構思與呈現方式上的創新程度與獨特性，是否能跳脫常規，展現創作者的獨到見解與想像力。" at bounding box center [808, 405] width 534 height 20
click at [606, 414] on td "評估參賽作品在構思與呈現方式上的創新程度與獨特性，是否能跳脫常規，展現創作者的獨到見解與想像力。" at bounding box center [808, 405] width 534 height 20
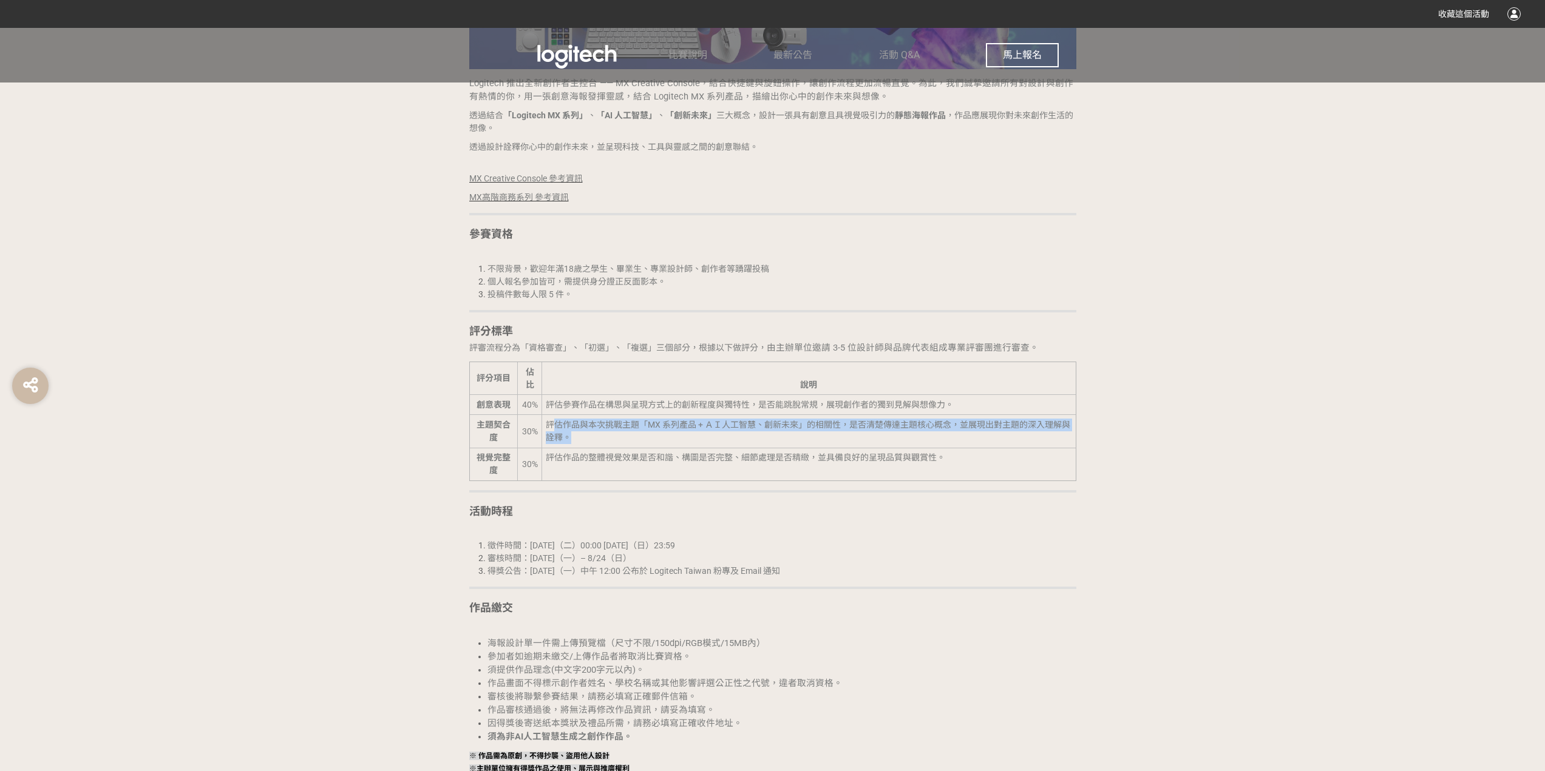
drag, startPoint x: 555, startPoint y: 424, endPoint x: 1067, endPoint y: 432, distance: 511.7
click at [1067, 432] on td "評估作品與本次挑戰主題「MX 系列產品 + ＡＩ人工智慧、創新未來」的相關性，是否清楚傳達主題核心概念，並展現出對主題的深入理解與詮釋。" at bounding box center [808, 431] width 534 height 33
click at [622, 435] on td "評估作品與本次挑戰主題「MX 系列產品 + ＡＩ人工智慧、創新未來」的相關性，是否清楚傳達主題核心概念，並展現出對主題的深入理解與詮釋。" at bounding box center [808, 431] width 534 height 33
drag, startPoint x: 598, startPoint y: 450, endPoint x: 901, endPoint y: 459, distance: 303.6
click at [901, 459] on td "評估作品的整體視覺效果是否和諧、構圖是否完整、細節處理是否精緻，並具備良好的呈現品質與觀賞性。" at bounding box center [808, 464] width 534 height 33
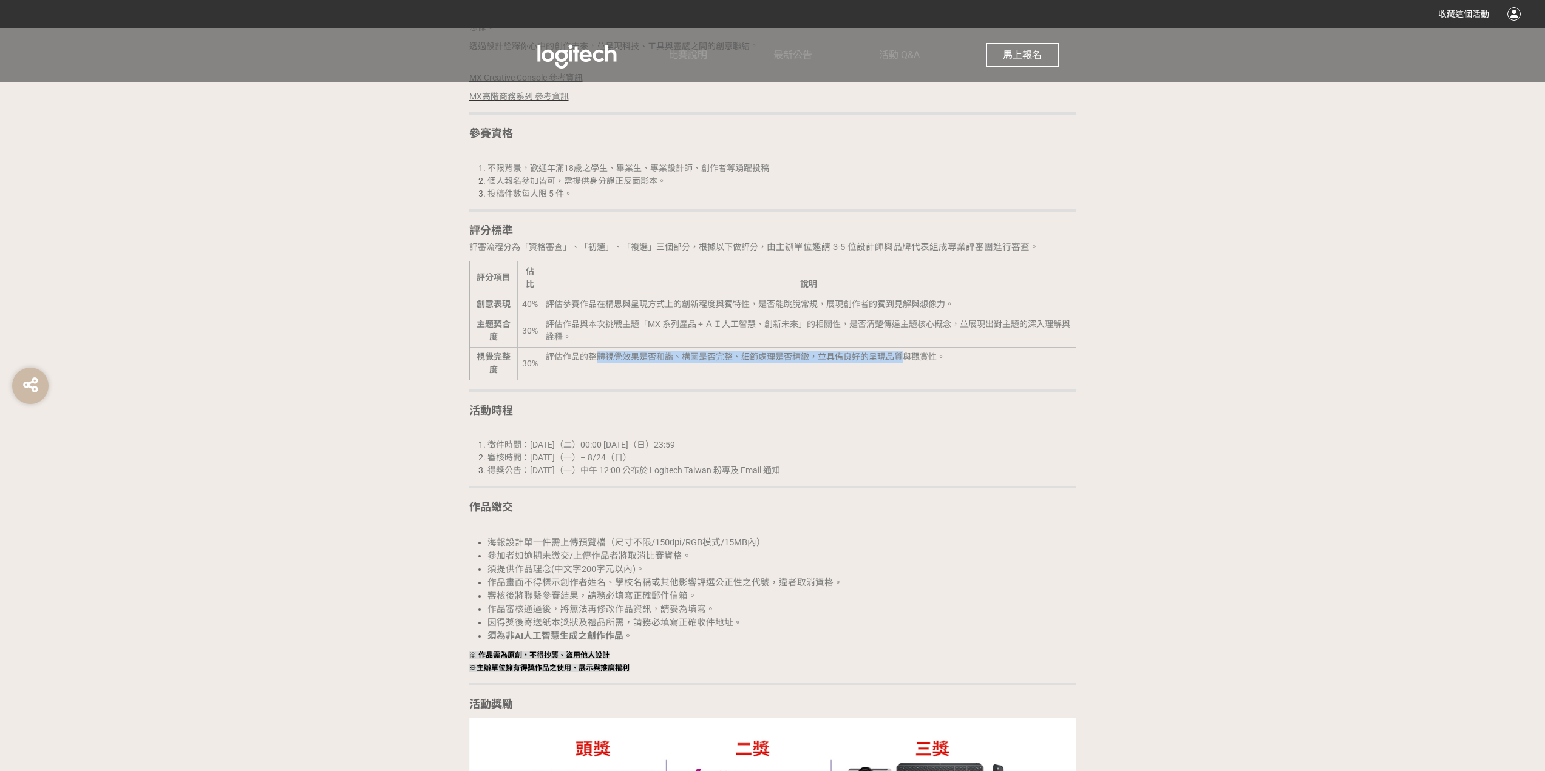
scroll to position [1699, 0]
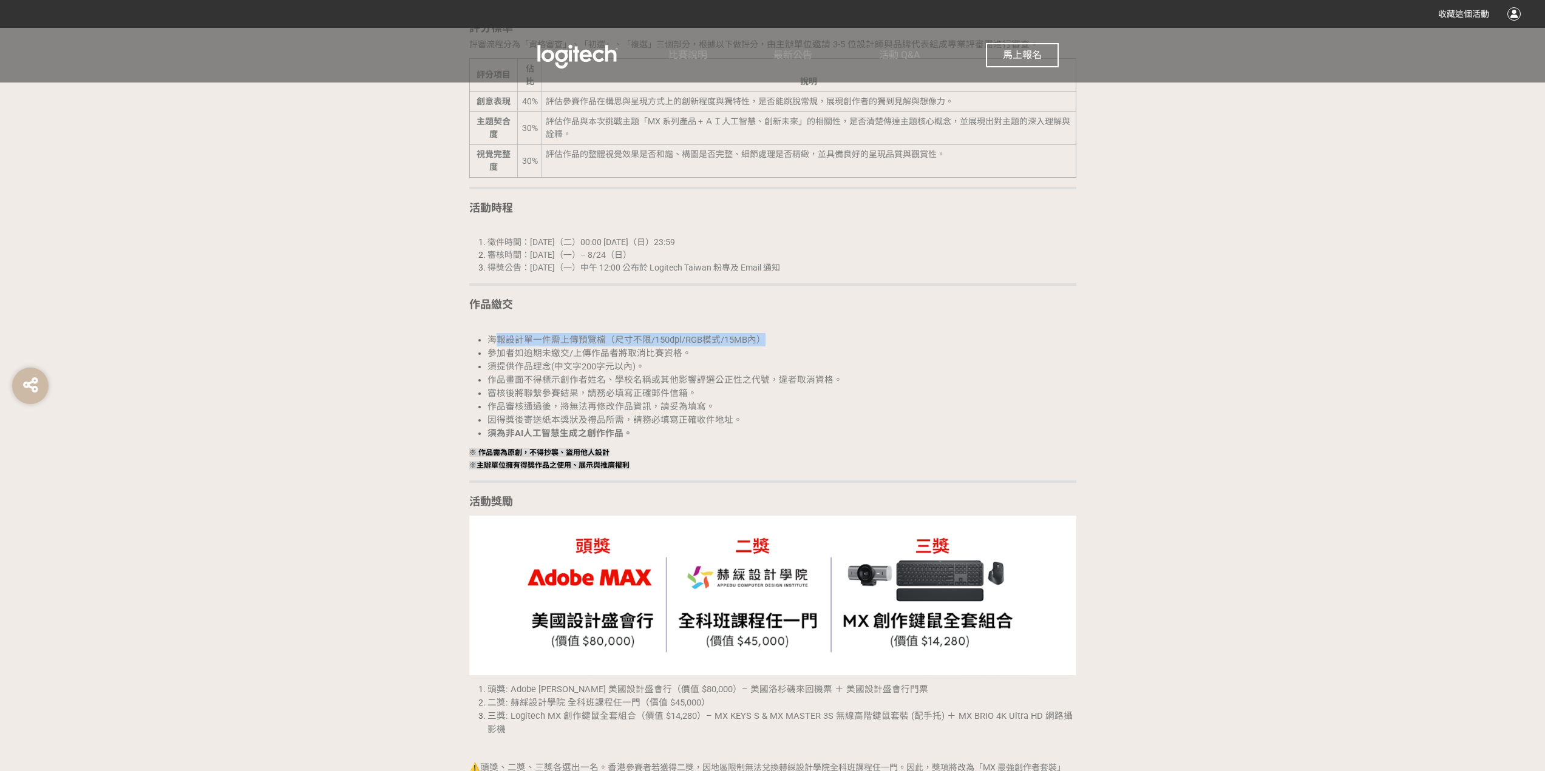
drag, startPoint x: 496, startPoint y: 339, endPoint x: 791, endPoint y: 340, distance: 294.4
click at [791, 340] on li "海報設計單一件需上傳預覽檔（尺寸不限/150dpi/RGB模式/15MB內）" at bounding box center [781, 339] width 589 height 13
click at [951, 337] on li "海報設計單一件需上傳預覽檔（尺寸不限/150dpi/RGB模式/15MB內）" at bounding box center [781, 339] width 589 height 13
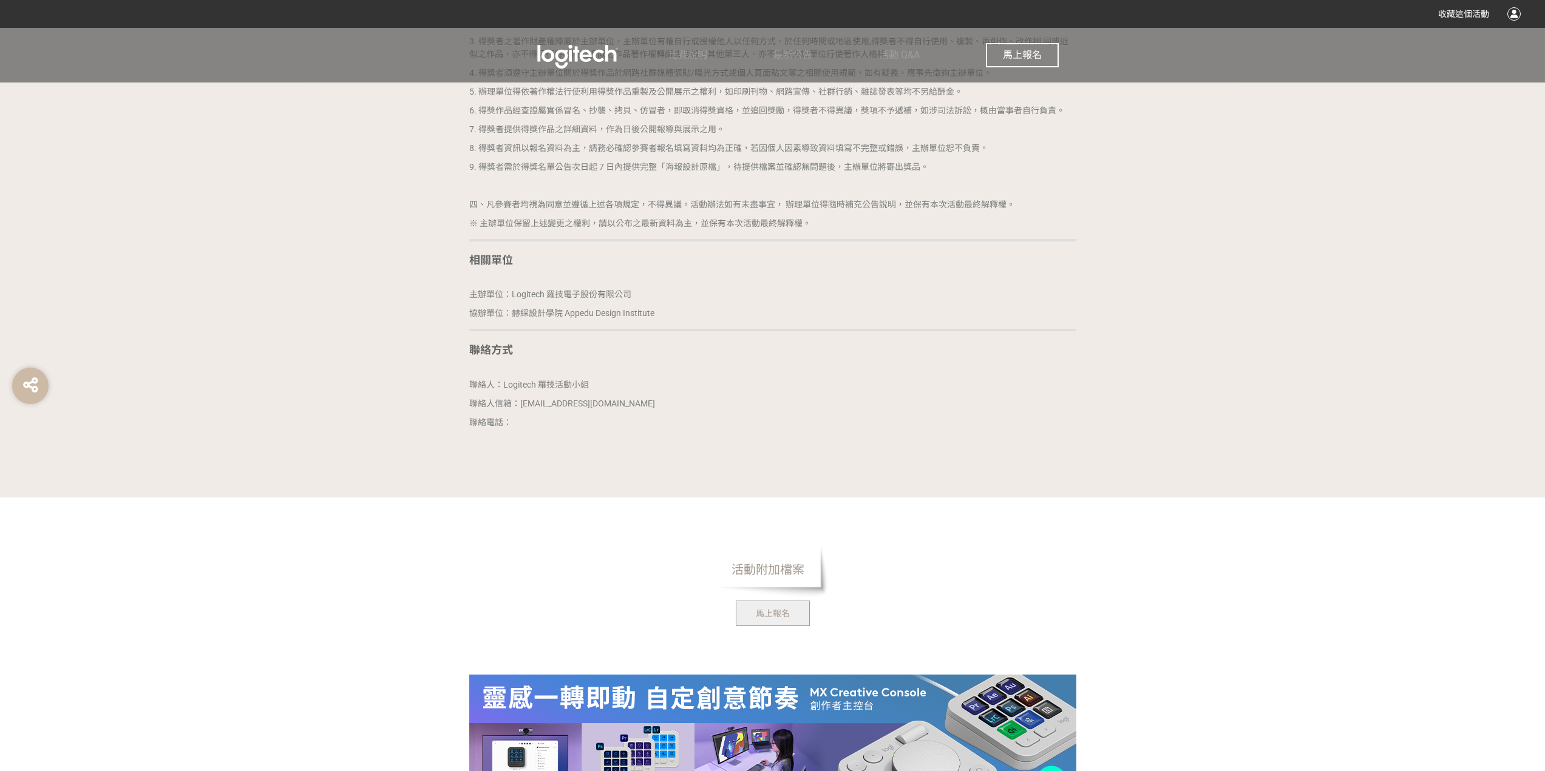
scroll to position [3055, 0]
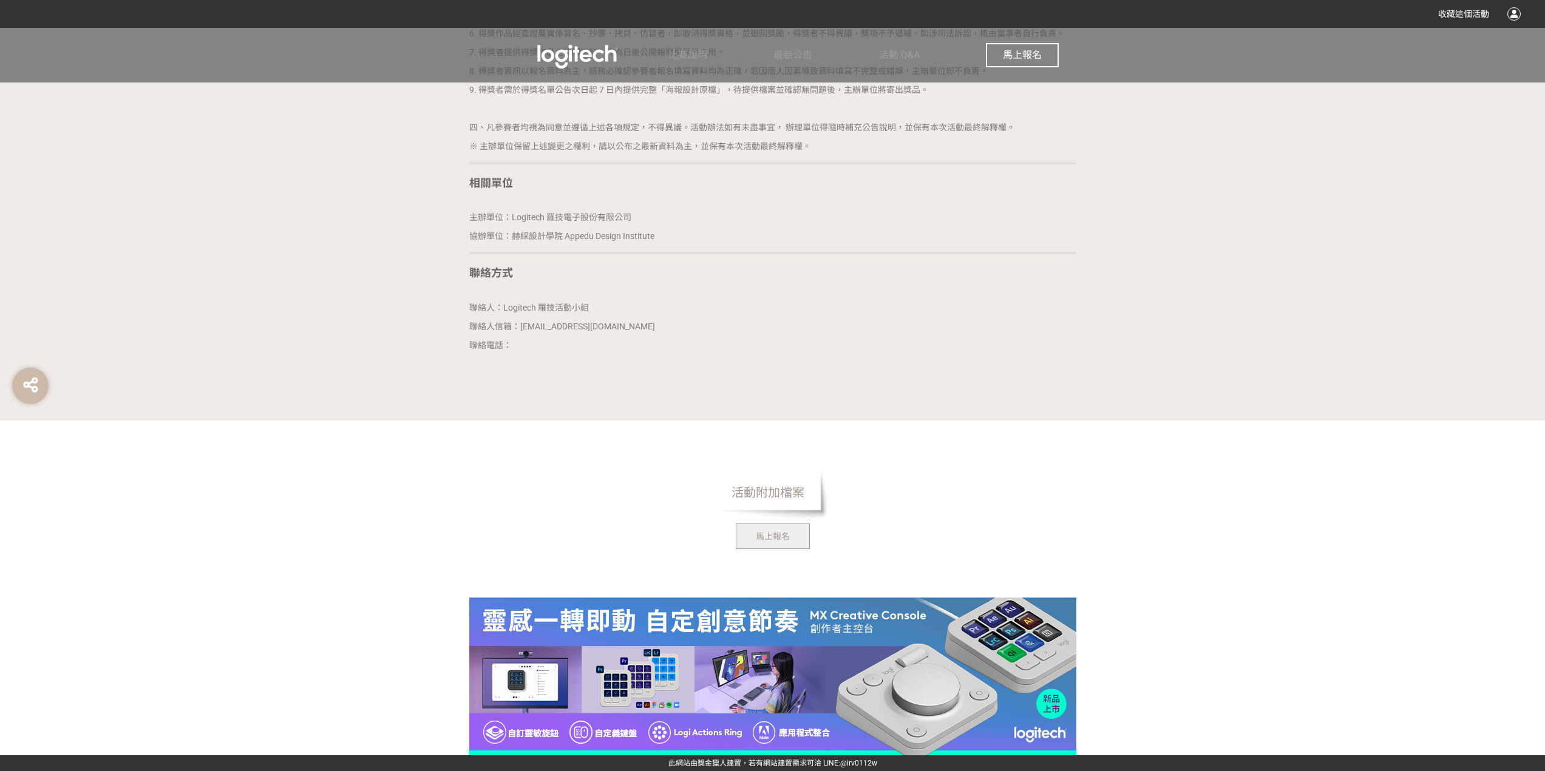
click at [1021, 59] on span "馬上報名" at bounding box center [1022, 55] width 39 height 12
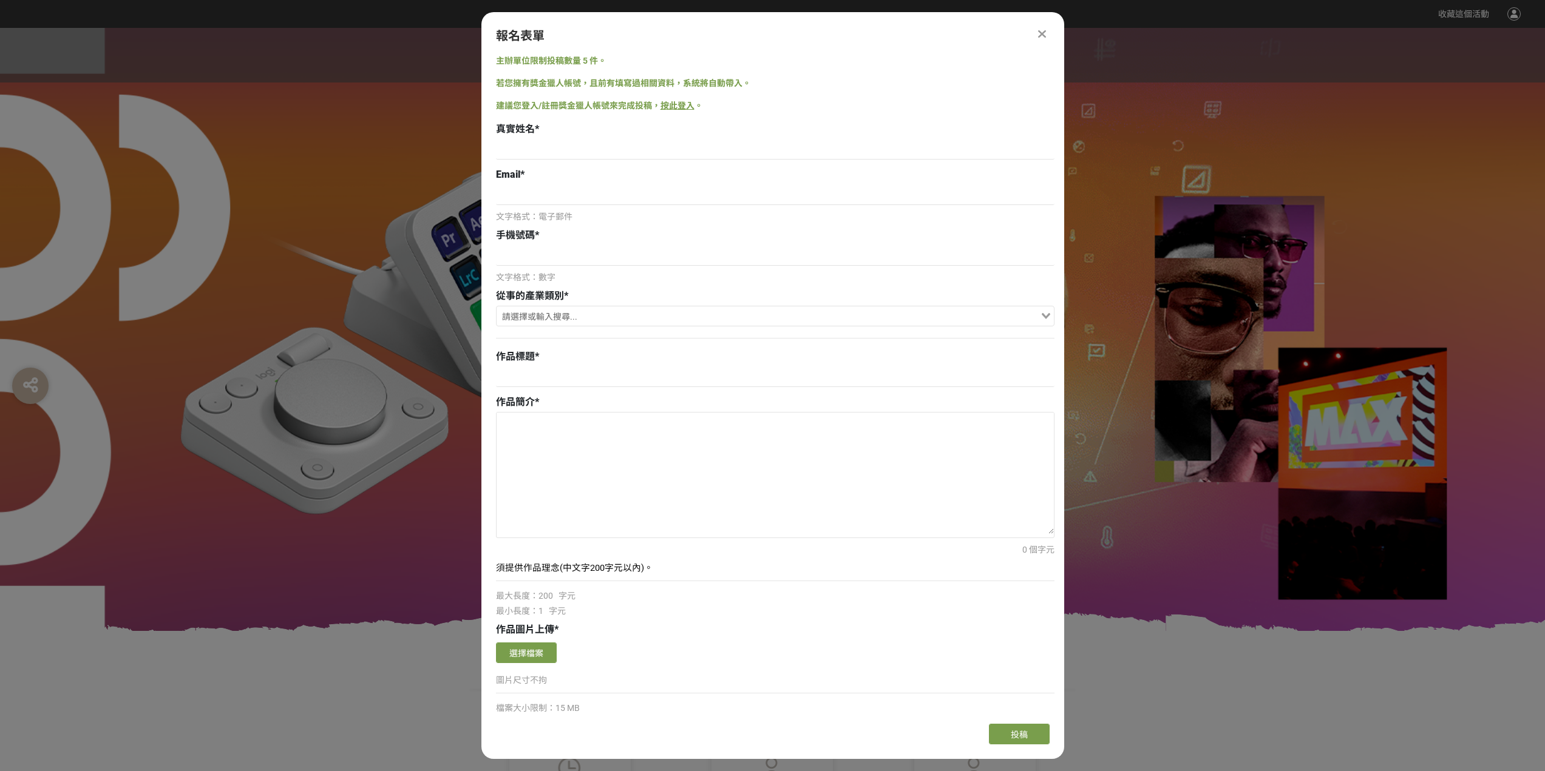
scroll to position [0, 0]
click at [572, 147] on input at bounding box center [775, 149] width 558 height 21
click at [594, 449] on textarea at bounding box center [774, 473] width 557 height 121
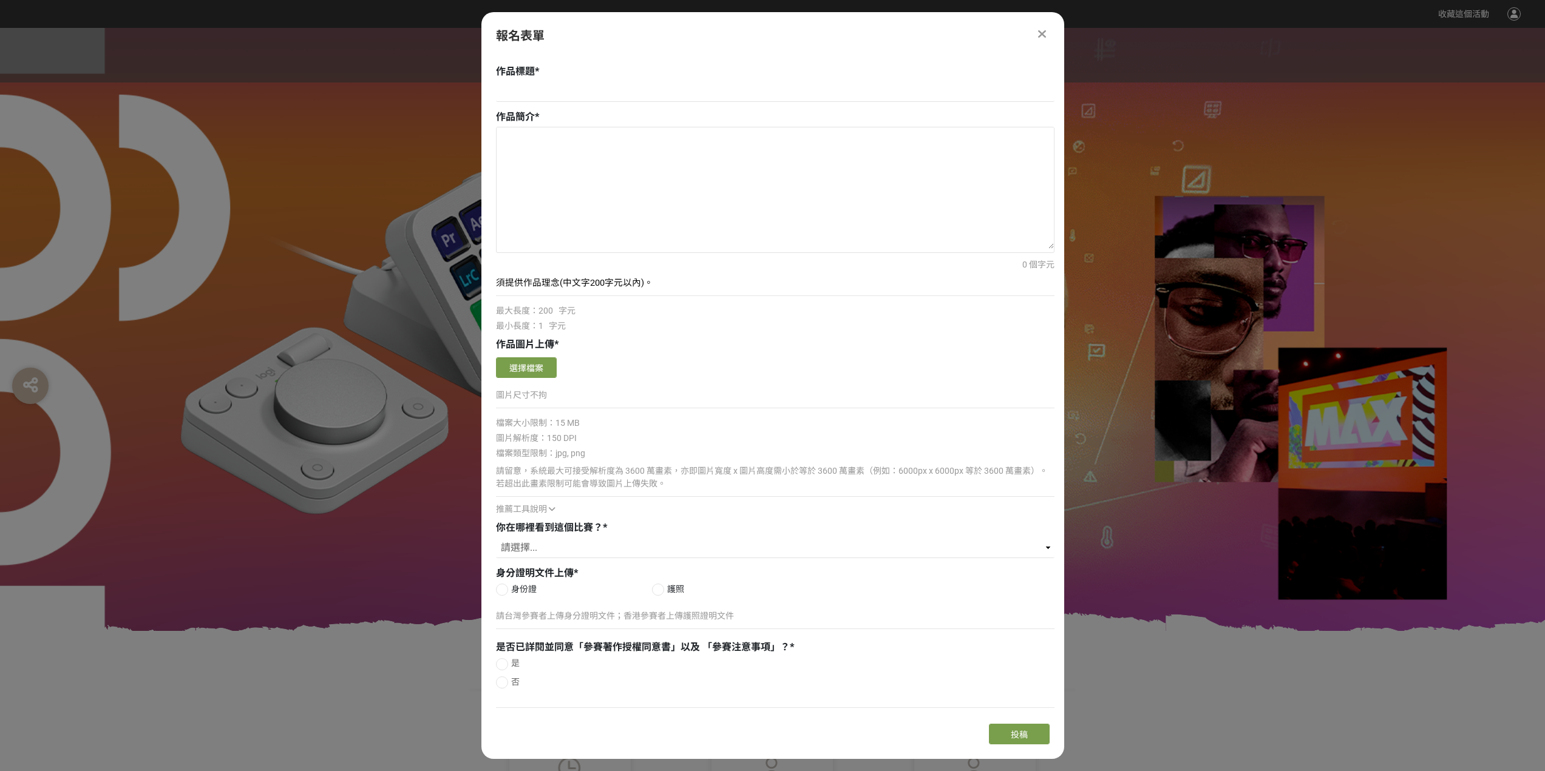
scroll to position [307, 0]
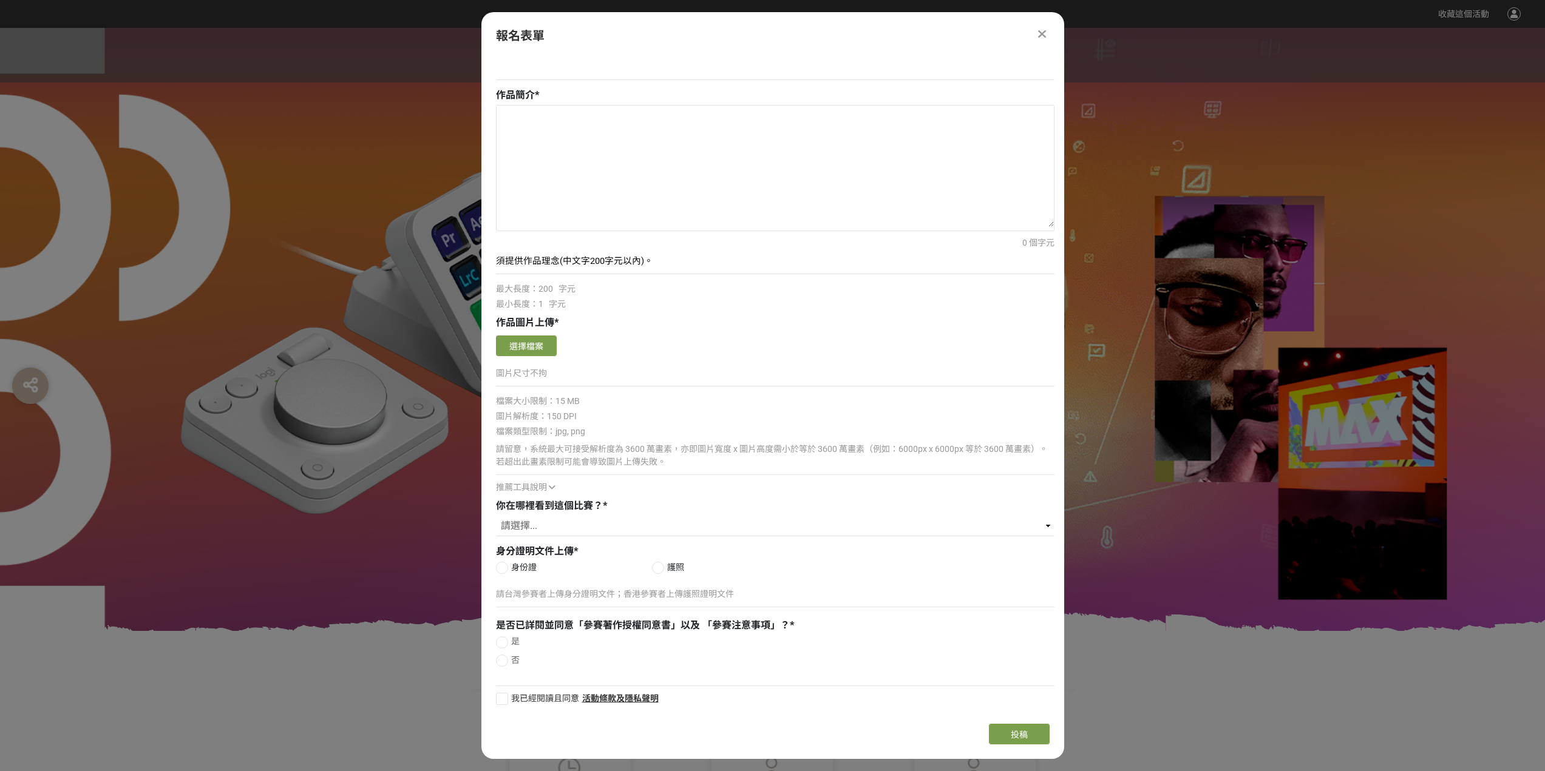
click at [1292, 137] on div at bounding box center [772, 329] width 1545 height 603
click at [1043, 45] on div "報名表單 主辦單位限制投稿數量 5 件。 若您擁有獎金獵人帳號，且前有填寫過相關資料，系統將自動帶入。 建議您登入/註冊獎金獵人帳號來完成投稿， 按此登入 。…" at bounding box center [772, 385] width 583 height 747
click at [1035, 30] on div at bounding box center [1042, 34] width 15 height 15
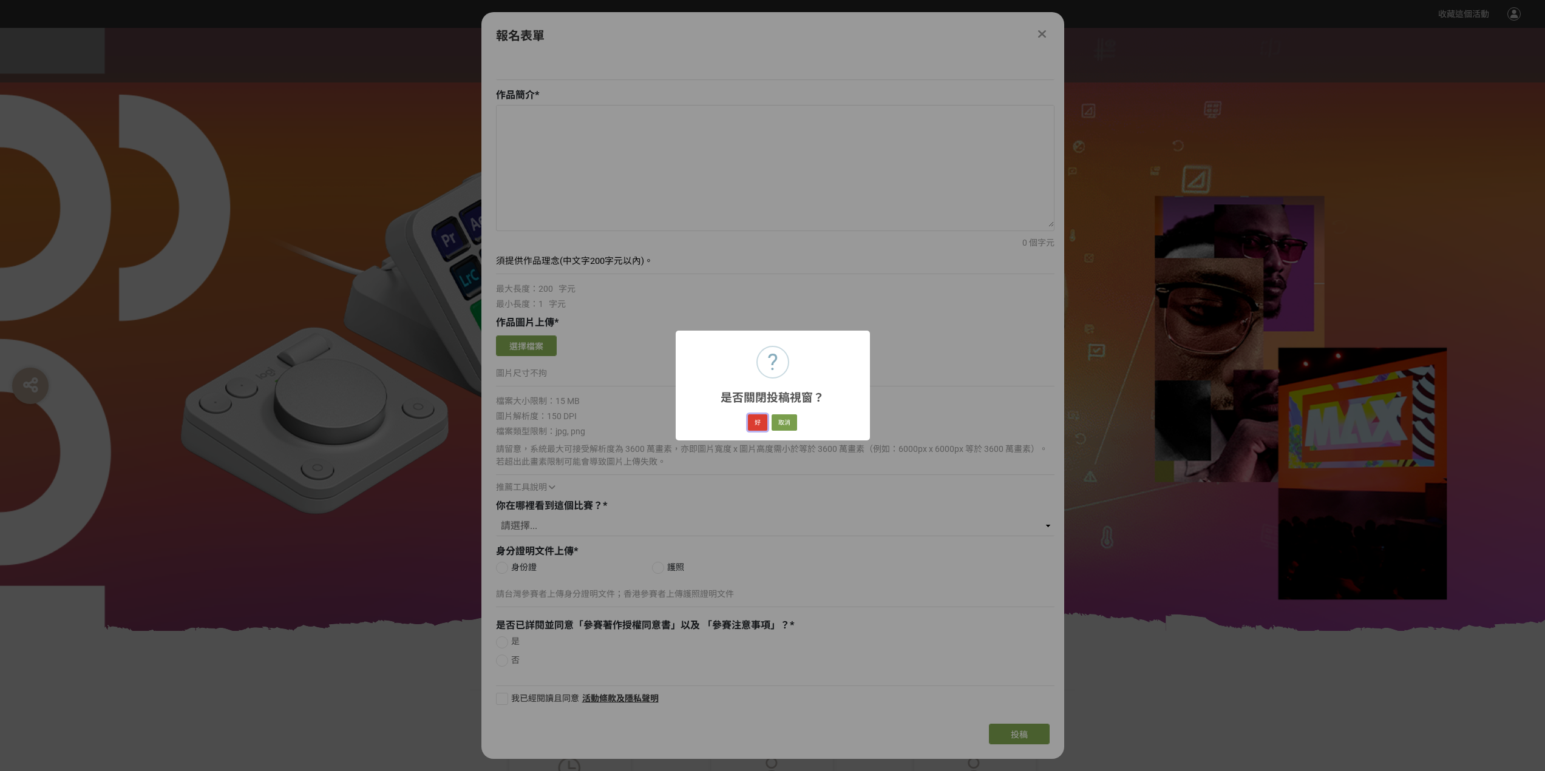
click at [755, 423] on button "好" at bounding box center [757, 423] width 19 height 17
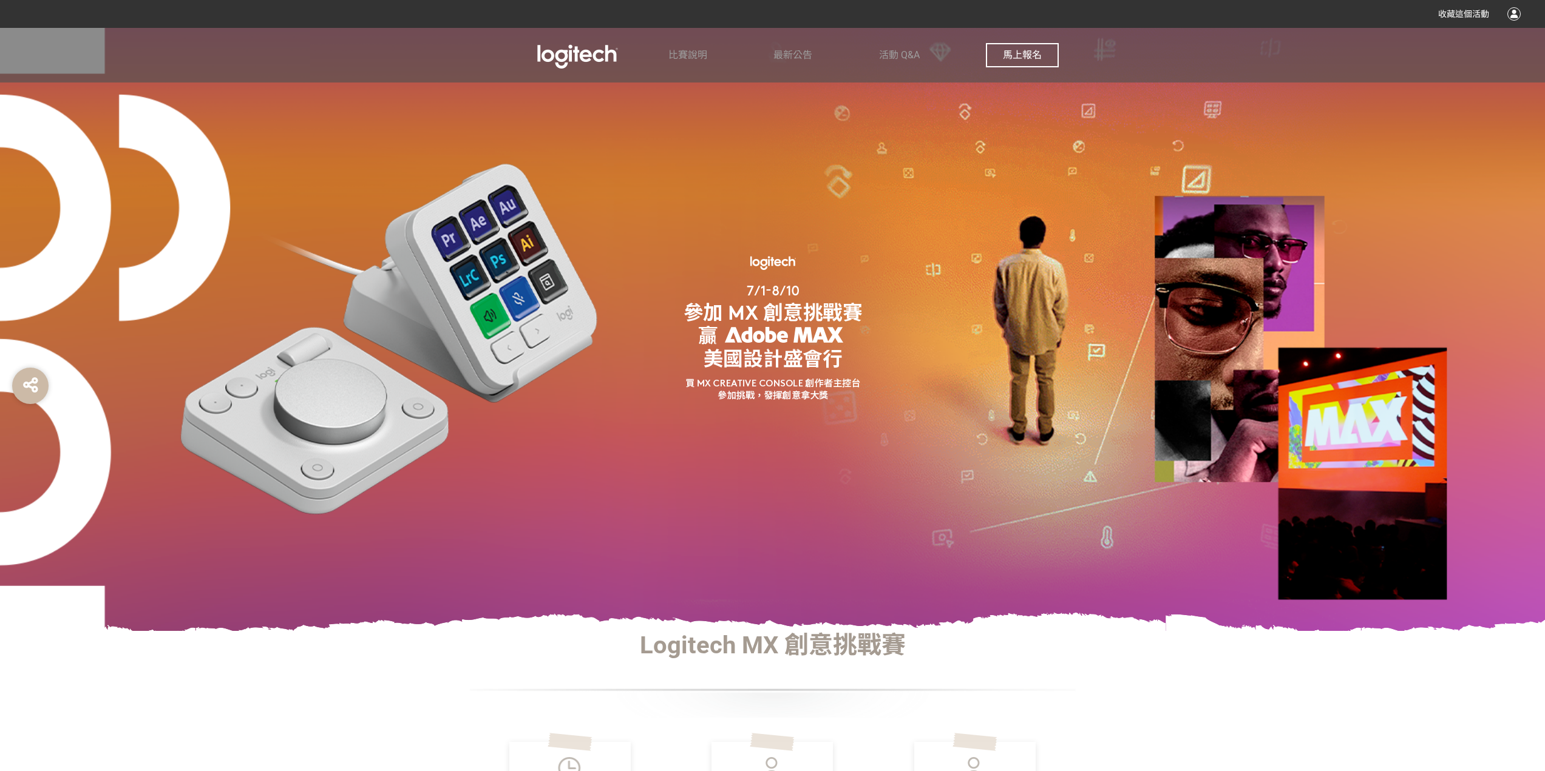
scroll to position [163, 0]
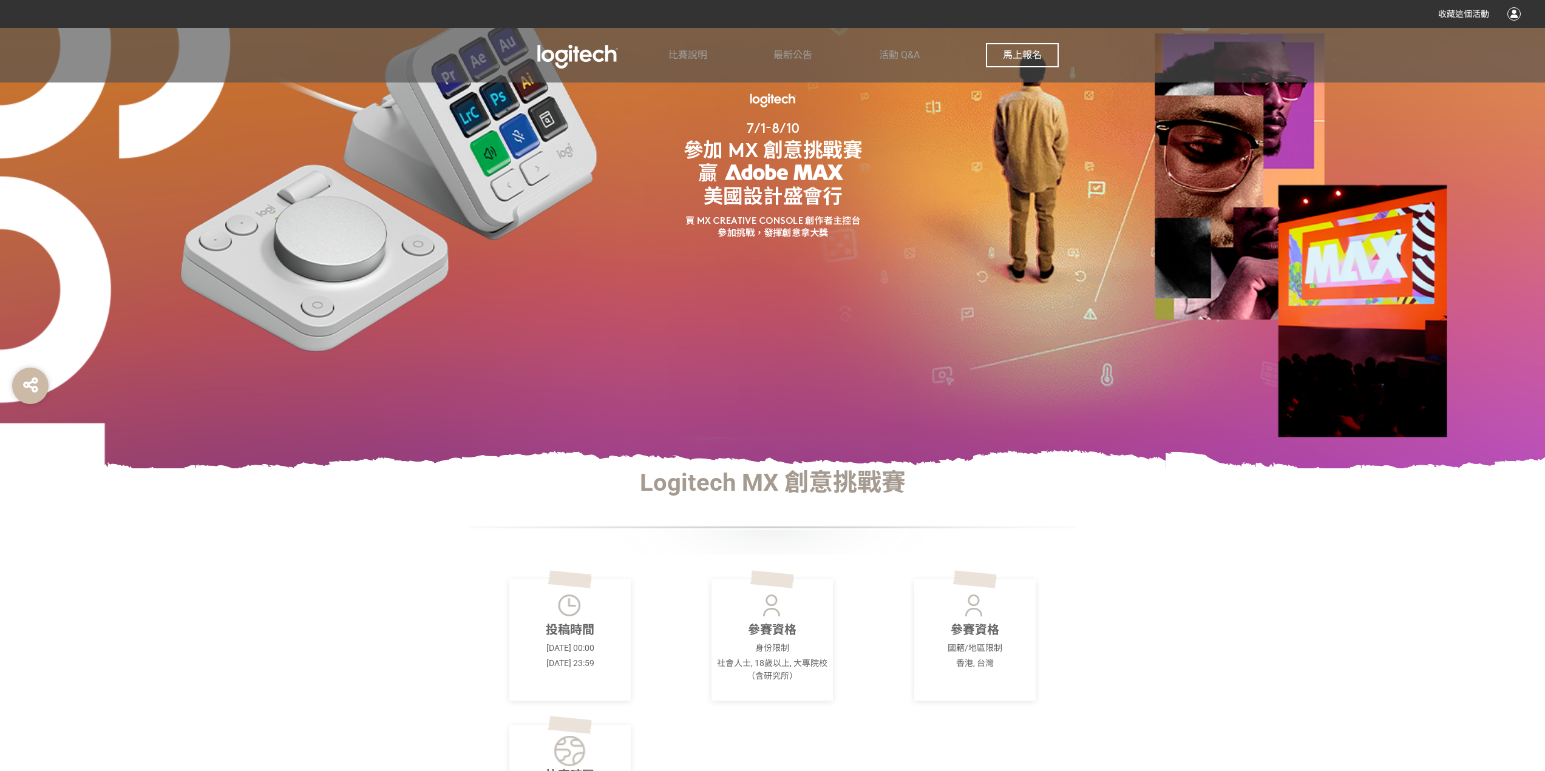
click at [844, 223] on img at bounding box center [772, 167] width 303 height 152
click at [804, 54] on span "最新公告" at bounding box center [792, 55] width 39 height 12
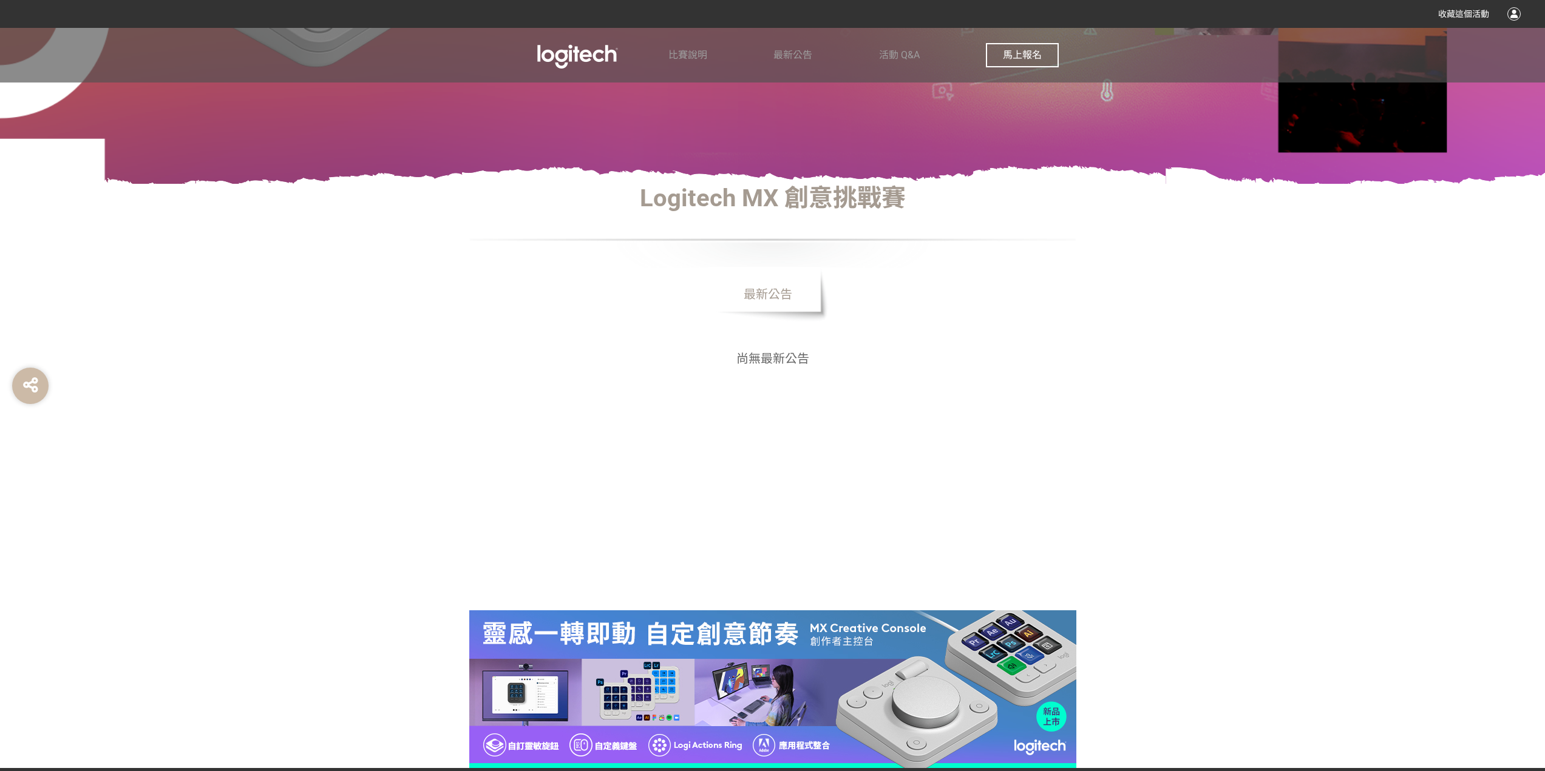
scroll to position [460, 0]
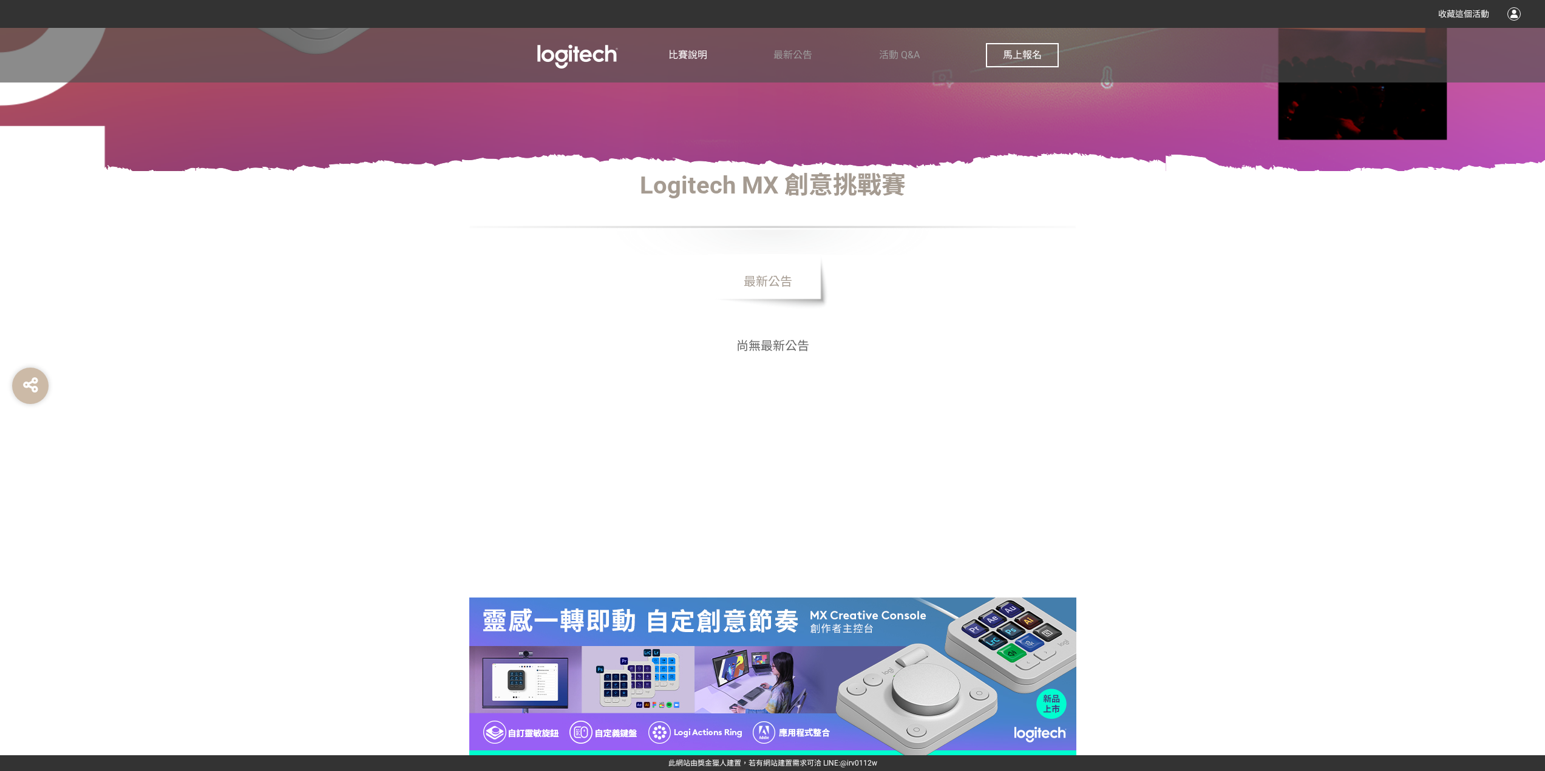
click at [675, 54] on span "比賽說明" at bounding box center [687, 55] width 39 height 12
